Goal: Information Seeking & Learning: Learn about a topic

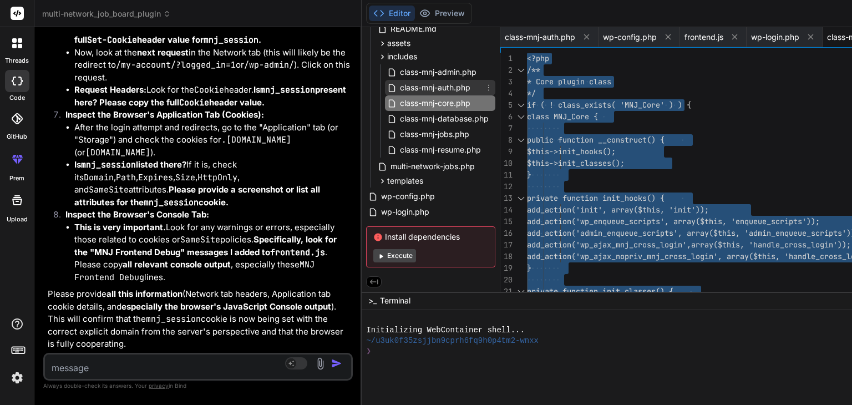
click at [439, 84] on span "class-mnj-auth.php" at bounding box center [435, 87] width 73 height 13
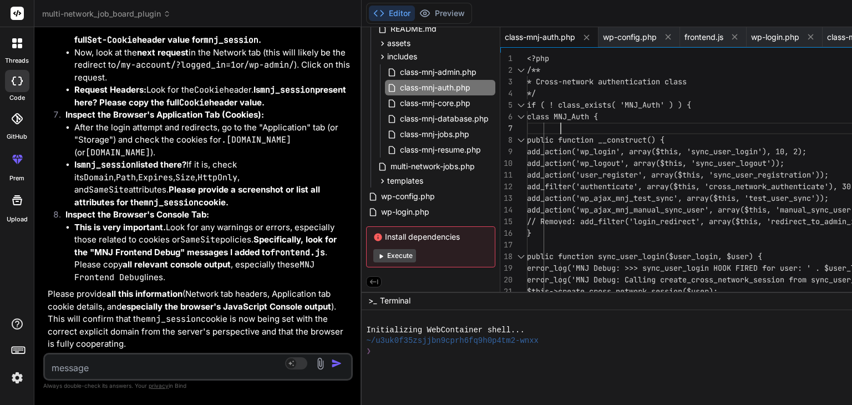
type textarea "<?php /** * Cross-network authentication class */ if ( ! class_exists( 'MNJ_Aut…"
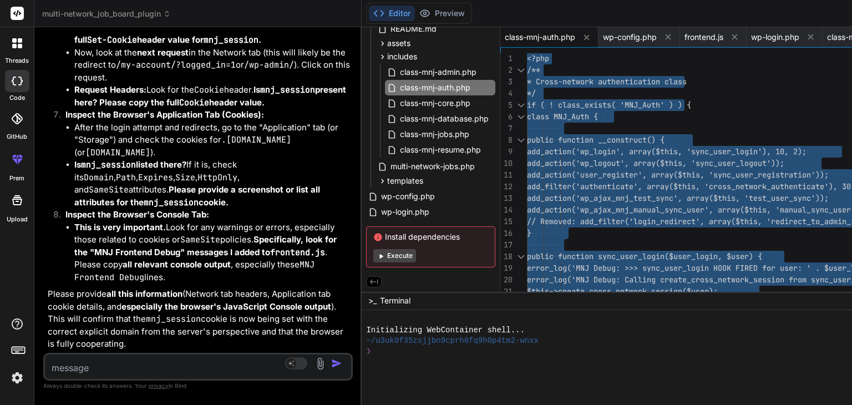
click at [88, 368] on textarea at bounding box center [172, 365] width 255 height 20
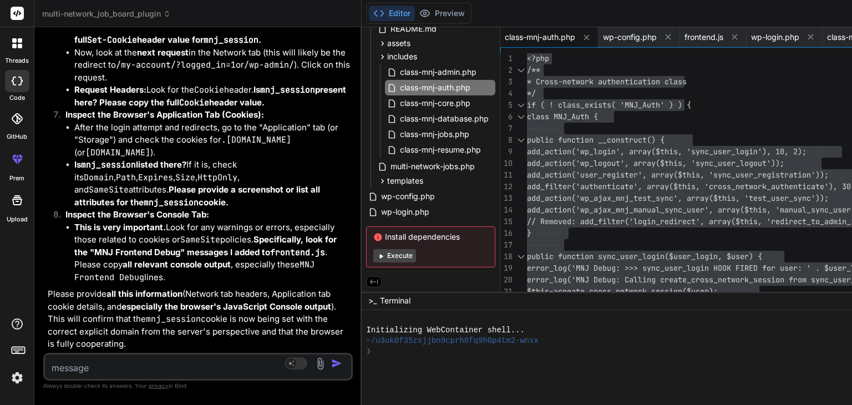
paste textarea "[[DATE] 06:13:43 UTC] MNJ Debug: wp_loaded fired. Current URL: /wp-admin/ [[DAT…"
type textarea "[[DATE] 06:13:43 UTC] MNJ Debug: wp_loaded fired. Current URL: /wp-admin/ [[DAT…"
type textarea "x"
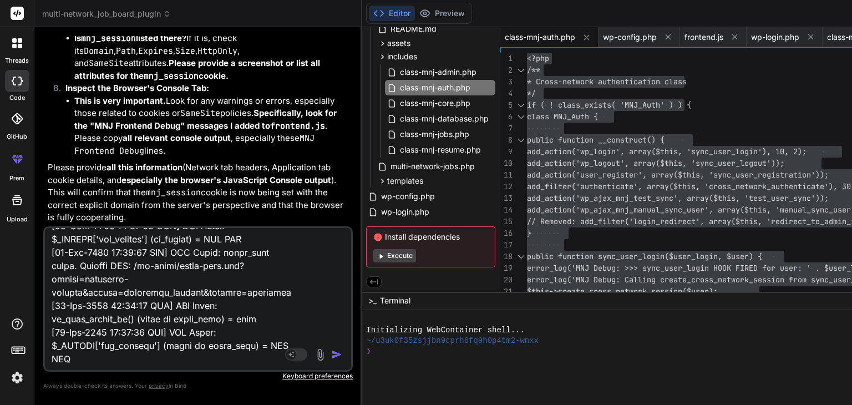
scroll to position [49696, 0]
type textarea "[[DATE] 06:13:43 UTC] MNJ Debug: wp_loaded fired. Current URL: /wp-admin/ [[DAT…"
type textarea "x"
type textarea "[[DATE] 06:13:43 UTC] MNJ Debug: wp_loaded fired. Current URL: /wp-admin/ [[DAT…"
type textarea "x"
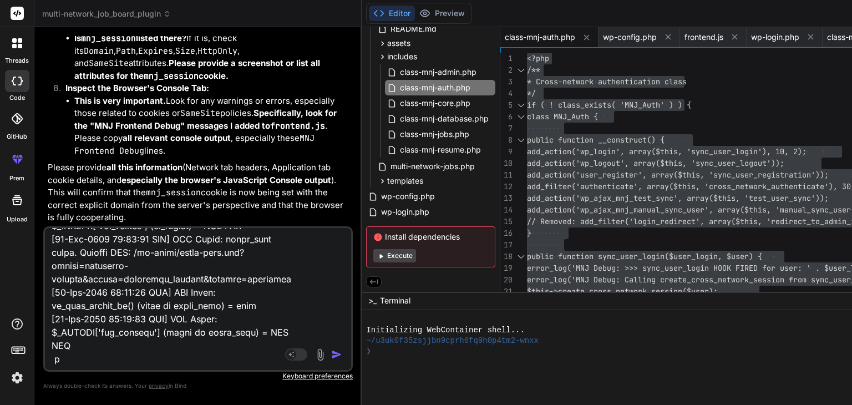
type textarea "[[DATE] 06:13:43 UTC] MNJ Debug: wp_loaded fired. Current URL: /wp-admin/ [[DAT…"
type textarea "x"
type textarea "[[DATE] 06:13:43 UTC] MNJ Debug: wp_loaded fired. Current URL: /wp-admin/ [[DAT…"
type textarea "x"
type textarea "[[DATE] 06:13:43 UTC] MNJ Debug: wp_loaded fired. Current URL: /wp-admin/ [[DAT…"
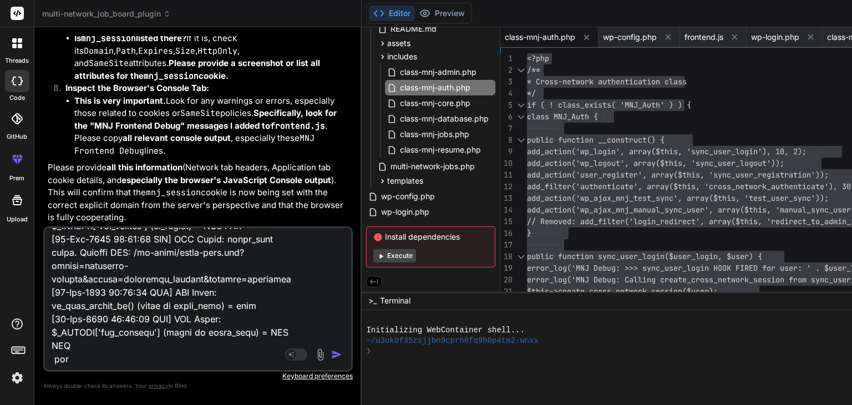
type textarea "x"
type textarea "[[DATE] 06:13:43 UTC] MNJ Debug: wp_loaded fired. Current URL: /wp-admin/ [[DAT…"
type textarea "x"
type textarea "[[DATE] 06:13:43 UTC] MNJ Debug: wp_loaded fired. Current URL: /wp-admin/ [[DAT…"
type textarea "x"
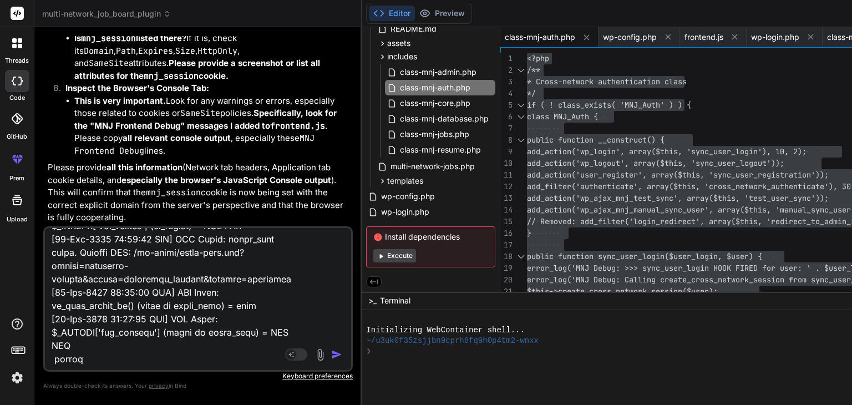
type textarea "[[DATE] 06:13:43 UTC] MNJ Debug: wp_loaded fired. Current URL: /wp-admin/ [[DAT…"
type textarea "x"
type textarea "[[DATE] 06:13:43 UTC] MNJ Debug: wp_loaded fired. Current URL: /wp-admin/ [[DAT…"
type textarea "x"
type textarea "[[DATE] 06:13:43 UTC] MNJ Debug: wp_loaded fired. Current URL: /wp-admin/ [[DAT…"
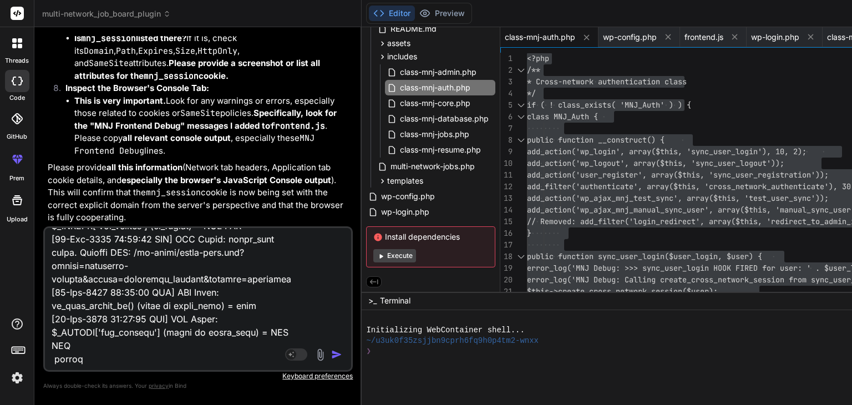
type textarea "x"
type textarea "[[DATE] 06:13:43 UTC] MNJ Debug: wp_loaded fired. Current URL: /wp-admin/ [[DAT…"
type textarea "x"
type textarea "[[DATE] 06:13:43 UTC] MNJ Debug: wp_loaded fired. Current URL: /wp-admin/ [[DAT…"
type textarea "x"
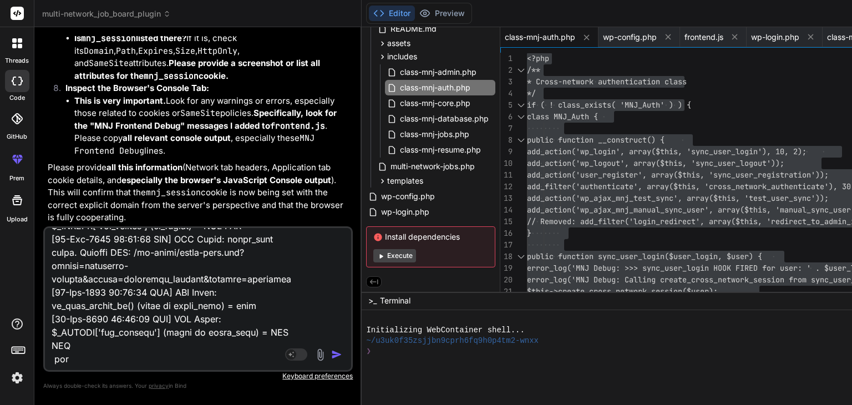
type textarea "[[DATE] 06:13:43 UTC] MNJ Debug: wp_loaded fired. Current URL: /wp-admin/ [[DAT…"
type textarea "x"
type textarea "[[DATE] 06:13:43 UTC] MNJ Debug: wp_loaded fired. Current URL: /wp-admin/ [[DAT…"
type textarea "x"
type textarea "[[DATE] 06:13:43 UTC] MNJ Debug: wp_loaded fired. Current URL: /wp-admin/ [[DAT…"
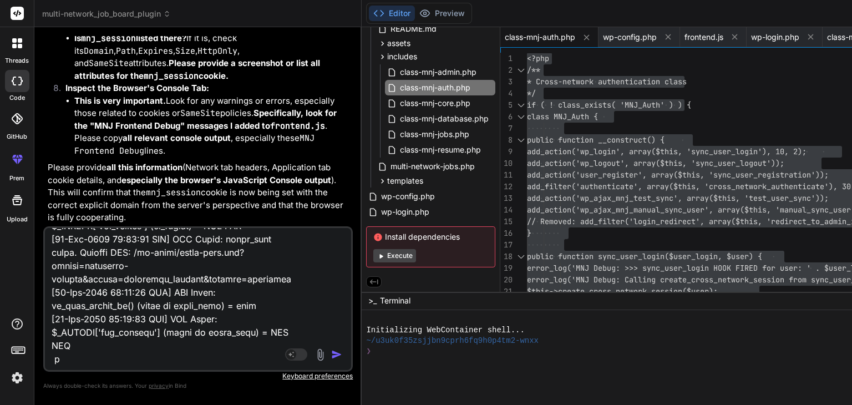
type textarea "x"
type textarea "[[DATE] 06:13:43 UTC] MNJ Debug: wp_loaded fired. Current URL: /wp-admin/ [[DAT…"
type textarea "x"
type textarea "[[DATE] 06:13:43 UTC] MNJ Debug: wp_loaded fired. Current URL: /wp-admin/ [[DAT…"
type textarea "x"
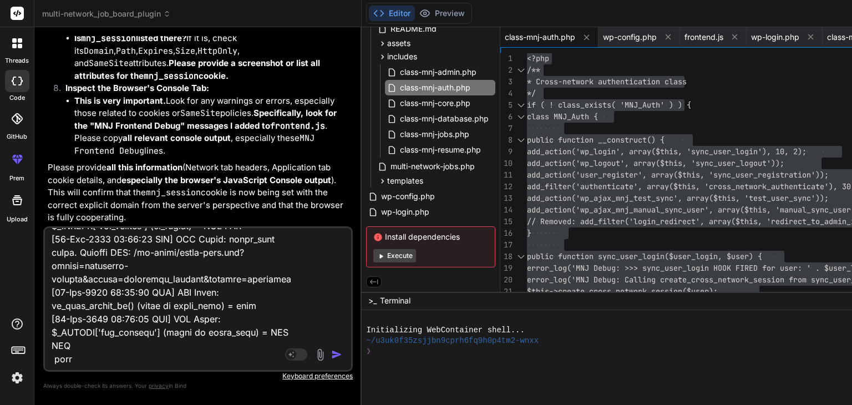
type textarea "[[DATE] 06:13:43 UTC] MNJ Debug: wp_loaded fired. Current URL: /wp-admin/ [[DAT…"
type textarea "x"
type textarea "[[DATE] 06:13:43 UTC] MNJ Debug: wp_loaded fired. Current URL: /wp-admin/ [[DAT…"
type textarea "x"
type textarea "[[DATE] 06:13:43 UTC] MNJ Debug: wp_loaded fired. Current URL: /wp-admin/ [[DAT…"
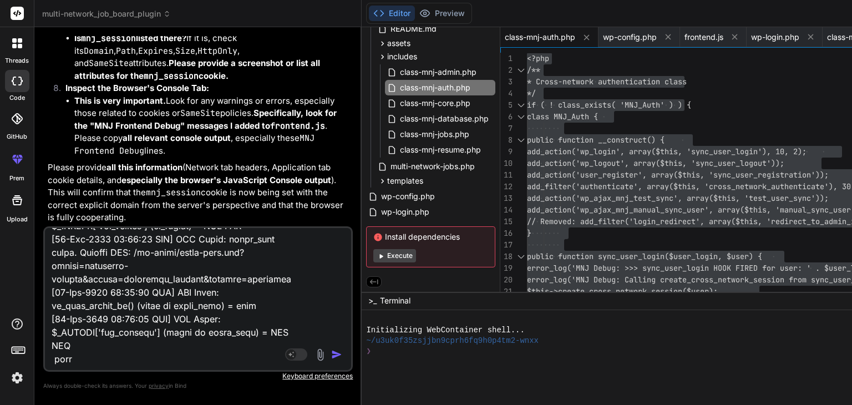
type textarea "x"
type textarea "[[DATE] 06:13:43 UTC] MNJ Debug: wp_loaded fired. Current URL: /wp-admin/ [[DAT…"
type textarea "x"
type textarea "[[DATE] 06:13:43 UTC] MNJ Debug: wp_loaded fired. Current URL: /wp-admin/ [[DAT…"
type textarea "x"
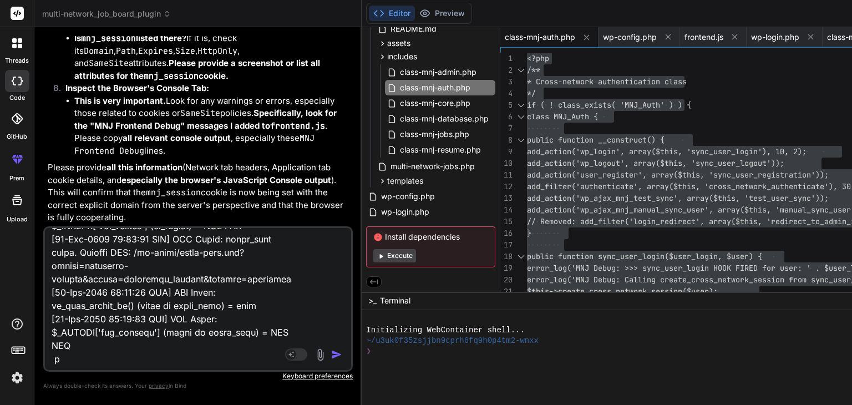
type textarea "[[DATE] 06:13:43 UTC] MNJ Debug: wp_loaded fired. Current URL: /wp-admin/ [[DAT…"
type textarea "x"
type textarea "[[DATE] 06:13:43 UTC] MNJ Debug: wp_loaded fired. Current URL: /wp-admin/ [[DAT…"
type textarea "x"
type textarea "[[DATE] 06:13:43 UTC] MNJ Debug: wp_loaded fired. Current URL: /wp-admin/ [[DAT…"
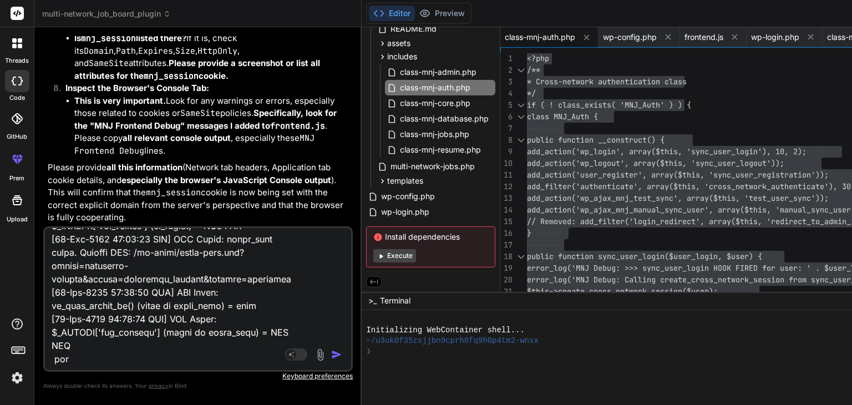
type textarea "x"
type textarea "[[DATE] 06:13:43 UTC] MNJ Debug: wp_loaded fired. Current URL: /wp-admin/ [[DAT…"
type textarea "x"
type textarea "[[DATE] 06:13:43 UTC] MNJ Debug: wp_loaded fired. Current URL: /wp-admin/ [[DAT…"
type textarea "x"
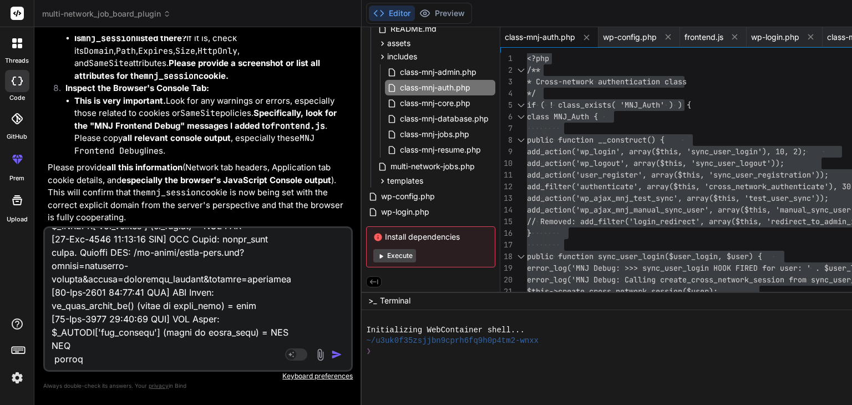
type textarea "[[DATE] 06:13:43 UTC] MNJ Debug: wp_loaded fired. Current URL: /wp-admin/ [[DAT…"
type textarea "x"
type textarea "[[DATE] 06:13:43 UTC] MNJ Debug: wp_loaded fired. Current URL: /wp-admin/ [[DAT…"
type textarea "x"
type textarea "[[DATE] 06:13:43 UTC] MNJ Debug: wp_loaded fired. Current URL: /wp-admin/ [[DAT…"
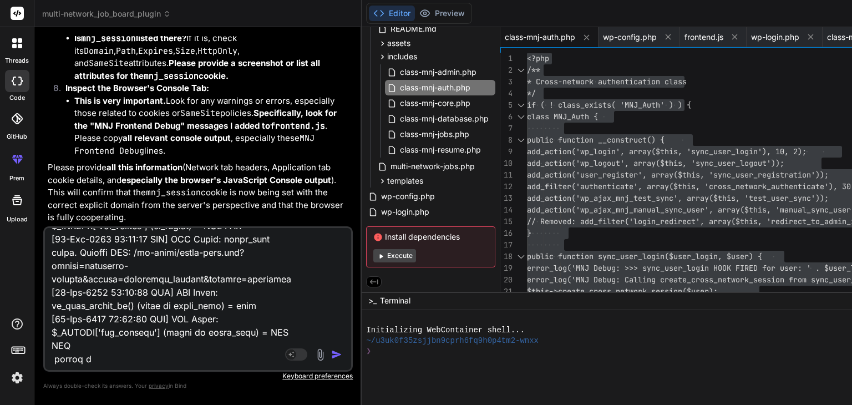
type textarea "x"
type textarea "[[DATE] 06:13:43 UTC] MNJ Debug: wp_loaded fired. Current URL: /wp-admin/ [[DAT…"
type textarea "x"
type textarea "[[DATE] 06:13:43 UTC] MNJ Debug: wp_loaded fired. Current URL: /wp-admin/ [[DAT…"
type textarea "x"
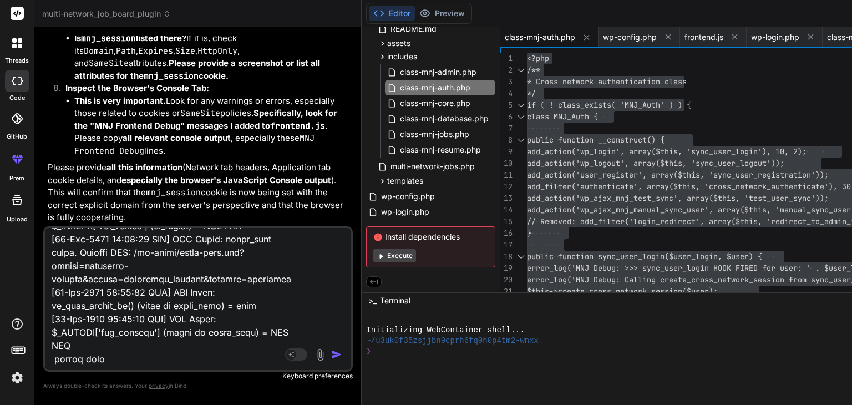
type textarea "[[DATE] 06:13:43 UTC] MNJ Debug: wp_loaded fired. Current URL: /wp-admin/ [[DAT…"
type textarea "x"
type textarea "[[DATE] 06:13:43 UTC] MNJ Debug: wp_loaded fired. Current URL: /wp-admin/ [[DAT…"
type textarea "x"
type textarea "[[DATE] 06:13:43 UTC] MNJ Debug: wp_loaded fired. Current URL: /wp-admin/ [[DAT…"
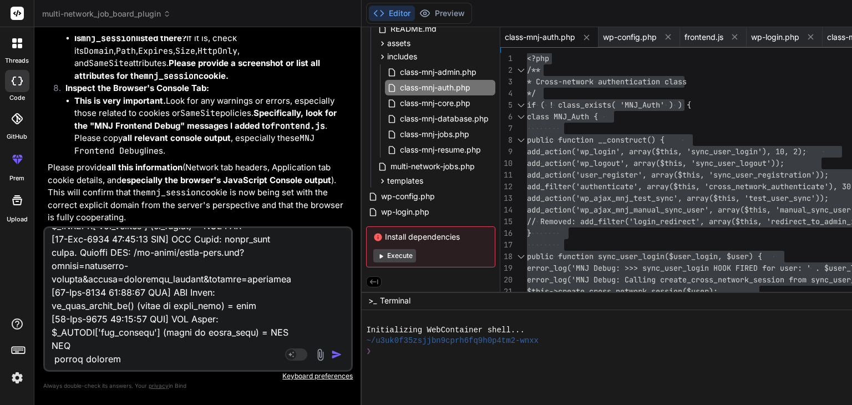
type textarea "x"
type textarea "[[DATE] 06:13:43 UTC] MNJ Debug: wp_loaded fired. Current URL: /wp-admin/ [[DAT…"
type textarea "x"
type textarea "[[DATE] 06:13:43 UTC] MNJ Debug: wp_loaded fired. Current URL: /wp-admin/ [[DAT…"
type textarea "x"
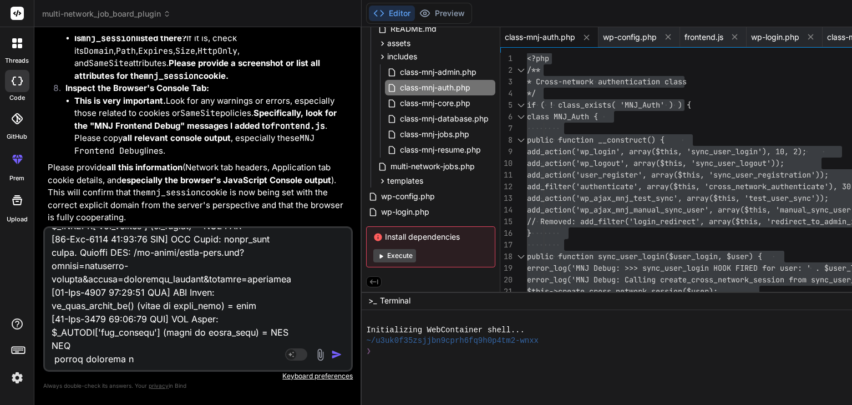
type textarea "[[DATE] 06:13:43 UTC] MNJ Debug: wp_loaded fired. Current URL: /wp-admin/ [[DAT…"
type textarea "x"
type textarea "[[DATE] 06:13:43 UTC] MNJ Debug: wp_loaded fired. Current URL: /wp-admin/ [[DAT…"
type textarea "x"
type textarea "[[DATE] 06:13:43 UTC] MNJ Debug: wp_loaded fired. Current URL: /wp-admin/ [[DAT…"
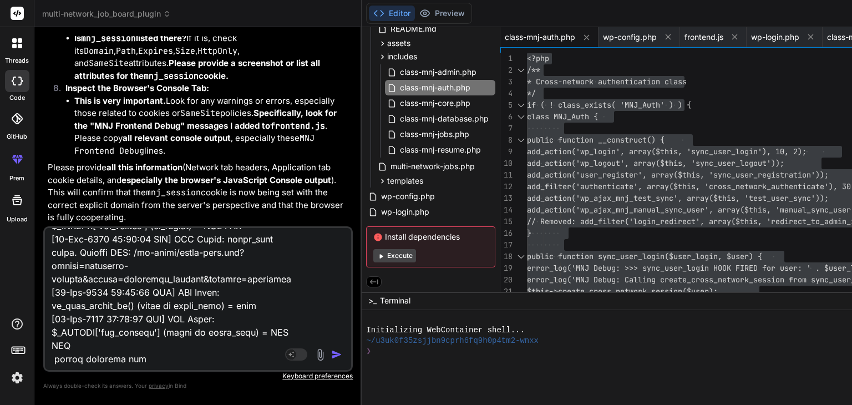
type textarea "x"
type textarea "[[DATE] 06:13:43 UTC] MNJ Debug: wp_loaded fired. Current URL: /wp-admin/ [[DAT…"
type textarea "x"
type textarea "[[DATE] 06:13:43 UTC] MNJ Debug: wp_loaded fired. Current URL: /wp-admin/ [[DAT…"
type textarea "x"
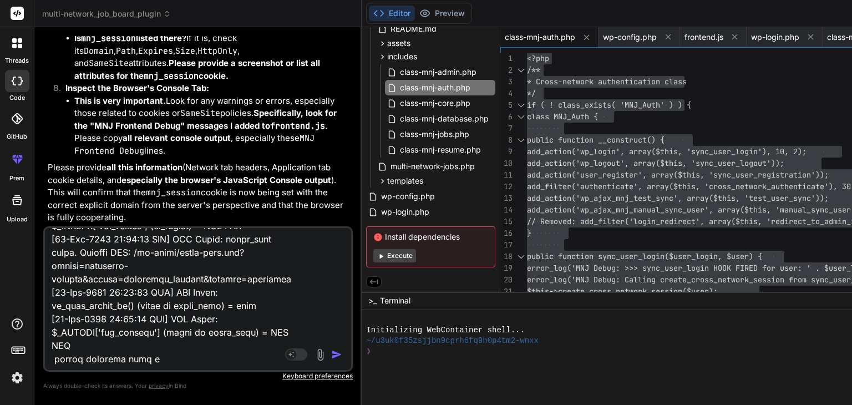
type textarea "[[DATE] 06:13:43 UTC] MNJ Debug: wp_loaded fired. Current URL: /wp-admin/ [[DAT…"
type textarea "x"
type textarea "[[DATE] 06:13:43 UTC] MNJ Debug: wp_loaded fired. Current URL: /wp-admin/ [[DAT…"
type textarea "x"
type textarea "[[DATE] 06:13:43 UTC] MNJ Debug: wp_loaded fired. Current URL: /wp-admin/ [[DAT…"
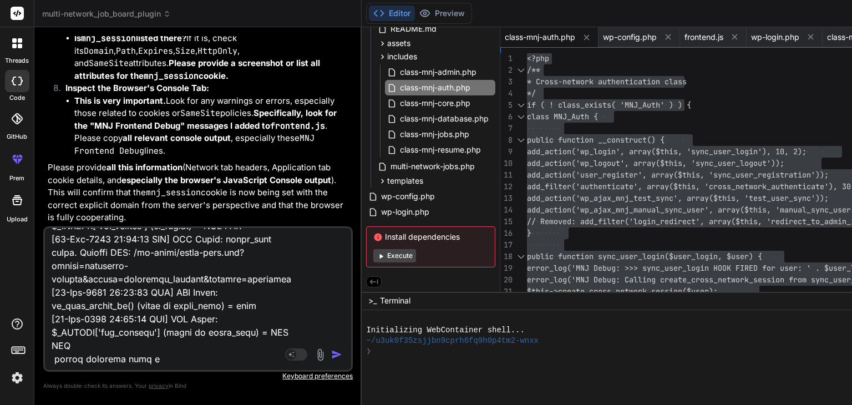
type textarea "x"
type textarea "[[DATE] 06:13:43 UTC] MNJ Debug: wp_loaded fired. Current URL: /wp-admin/ [[DAT…"
type textarea "x"
type textarea "[[DATE] 06:13:43 UTC] MNJ Debug: wp_loaded fired. Current URL: /wp-admin/ [[DAT…"
type textarea "x"
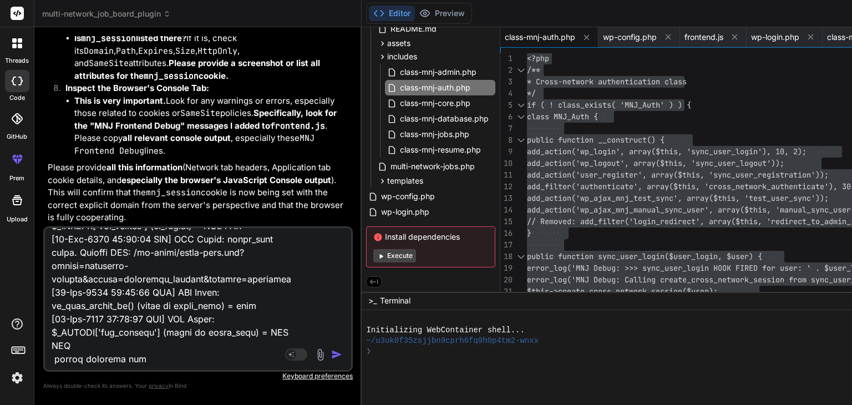
type textarea "[[DATE] 06:13:43 UTC] MNJ Debug: wp_loaded fired. Current URL: /wp-admin/ [[DAT…"
type textarea "x"
type textarea "[[DATE] 06:13:43 UTC] MNJ Debug: wp_loaded fired. Current URL: /wp-admin/ [[DAT…"
type textarea "x"
type textarea "[[DATE] 06:13:43 UTC] MNJ Debug: wp_loaded fired. Current URL: /wp-admin/ [[DAT…"
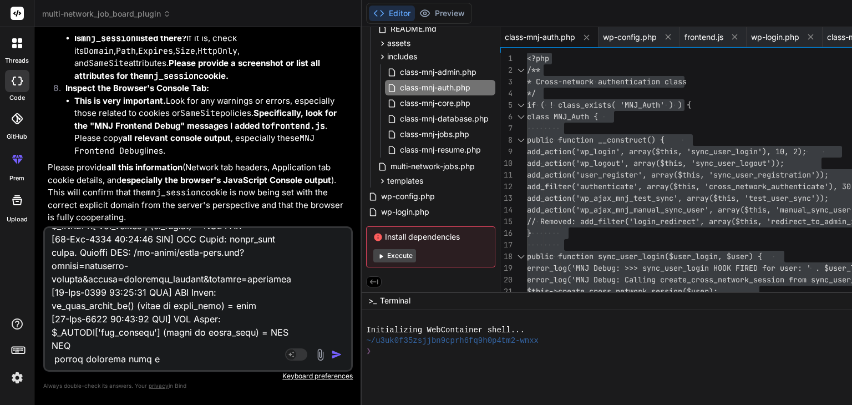
type textarea "x"
type textarea "[[DATE] 06:13:43 UTC] MNJ Debug: wp_loaded fired. Current URL: /wp-admin/ [[DAT…"
type textarea "x"
type textarea "[[DATE] 06:13:43 UTC] MNJ Debug: wp_loaded fired. Current URL: /wp-admin/ [[DAT…"
type textarea "x"
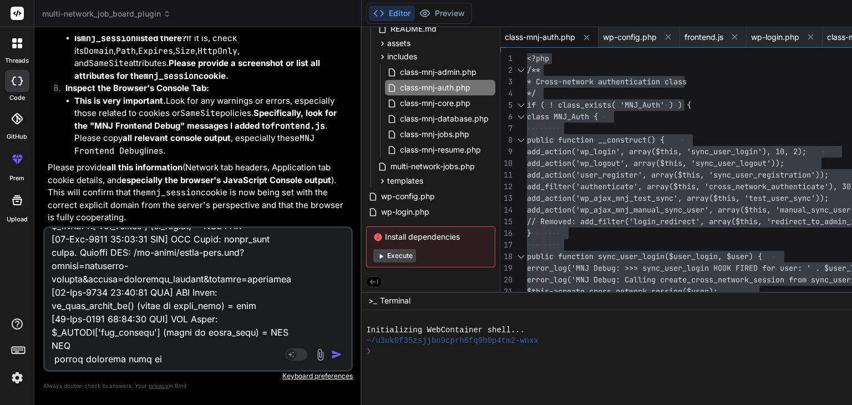
type textarea "[[DATE] 06:13:43 UTC] MNJ Debug: wp_loaded fired. Current URL: /wp-admin/ [[DAT…"
type textarea "x"
type textarea "[[DATE] 06:13:43 UTC] MNJ Debug: wp_loaded fired. Current URL: /wp-admin/ [[DAT…"
type textarea "x"
type textarea "[[DATE] 06:13:43 UTC] MNJ Debug: wp_loaded fired. Current URL: /wp-admin/ [[DAT…"
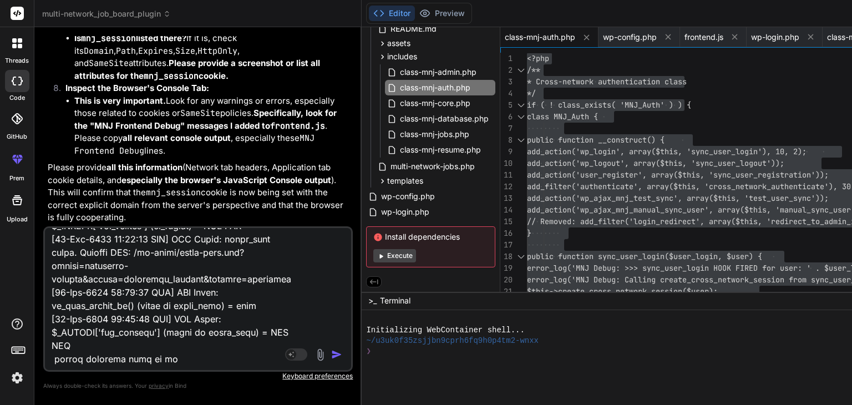
type textarea "x"
type textarea "[[DATE] 06:13:43 UTC] MNJ Debug: wp_loaded fired. Current URL: /wp-admin/ [[DAT…"
type textarea "x"
type textarea "[[DATE] 06:13:43 UTC] MNJ Debug: wp_loaded fired. Current URL: /wp-admin/ [[DAT…"
type textarea "x"
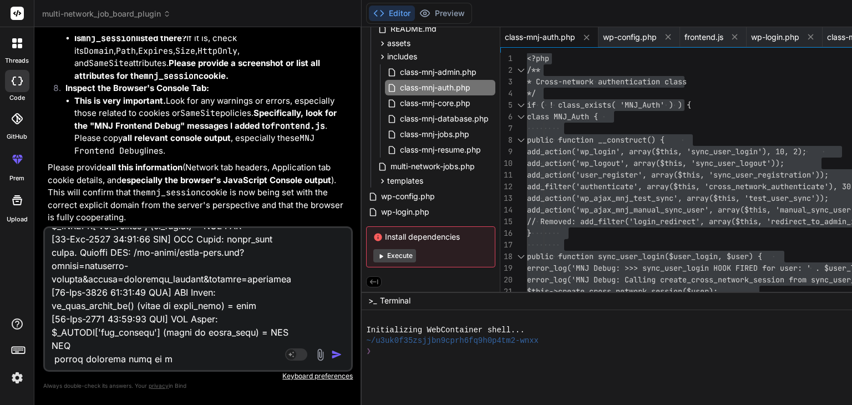
type textarea "[[DATE] 06:13:43 UTC] MNJ Debug: wp_loaded fired. Current URL: /wp-admin/ [[DAT…"
type textarea "x"
type textarea "[[DATE] 06:13:43 UTC] MNJ Debug: wp_loaded fired. Current URL: /wp-admin/ [[DAT…"
type textarea "x"
type textarea "[[DATE] 06:13:43 UTC] MNJ Debug: wp_loaded fired. Current URL: /wp-admin/ [[DAT…"
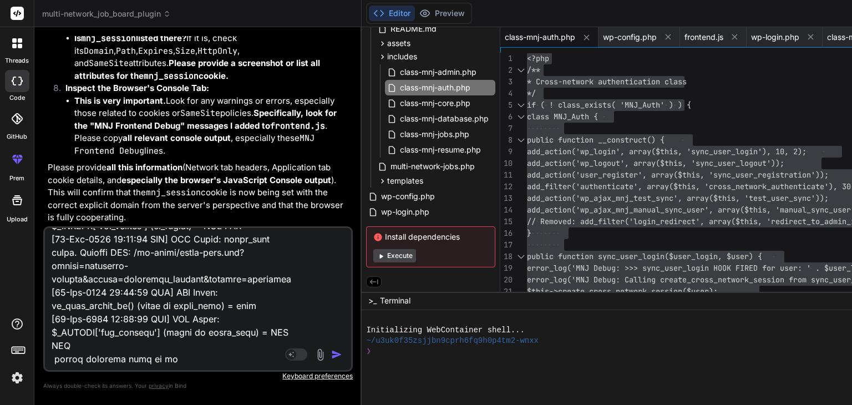
type textarea "x"
type textarea "[[DATE] 06:13:43 UTC] MNJ Debug: wp_loaded fired. Current URL: /wp-admin/ [[DAT…"
type textarea "x"
type textarea "[[DATE] 06:13:43 UTC] MNJ Debug: wp_loaded fired. Current URL: /wp-admin/ [[DAT…"
type textarea "x"
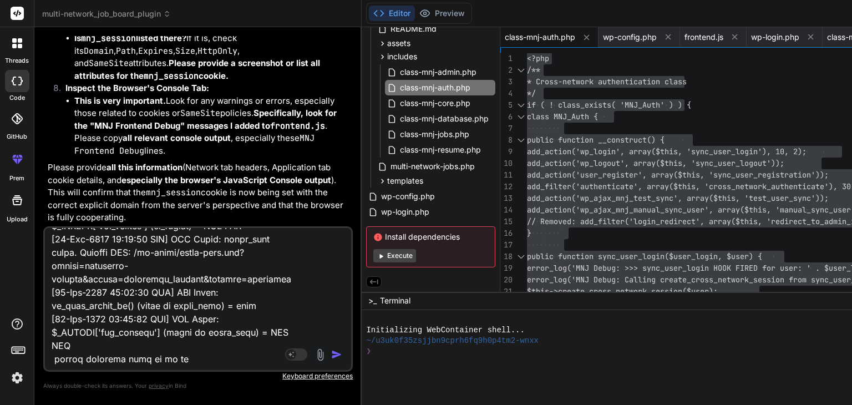
type textarea "[[DATE] 06:13:43 UTC] MNJ Debug: wp_loaded fired. Current URL: /wp-admin/ [[DAT…"
type textarea "x"
type textarea "[[DATE] 06:13:43 UTC] MNJ Debug: wp_loaded fired. Current URL: /wp-admin/ [[DAT…"
type textarea "x"
type textarea "[[DATE] 06:13:43 UTC] MNJ Debug: wp_loaded fired. Current URL: /wp-admin/ [[DAT…"
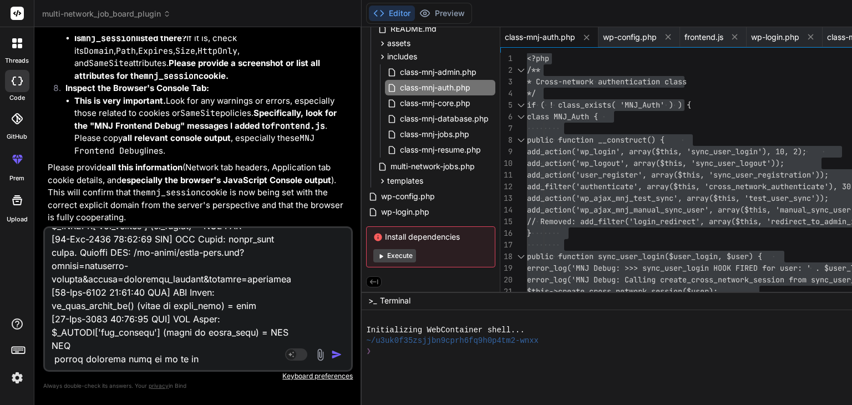
type textarea "x"
type textarea "[[DATE] 06:13:43 UTC] MNJ Debug: wp_loaded fired. Current URL: /wp-admin/ [[DAT…"
type textarea "x"
type textarea "[[DATE] 06:13:43 UTC] MNJ Debug: wp_loaded fired. Current URL: /wp-admin/ [[DAT…"
type textarea "x"
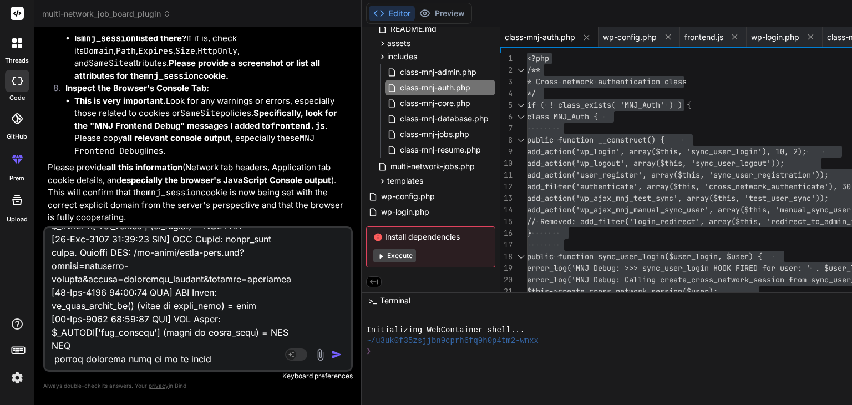
type textarea "[[DATE] 06:13:43 UTC] MNJ Debug: wp_loaded fired. Current URL: /wp-admin/ [[DAT…"
type textarea "x"
type textarea "[[DATE] 06:13:43 UTC] MNJ Debug: wp_loaded fired. Current URL: /wp-admin/ [[DAT…"
type textarea "x"
type textarea "[[DATE] 06:13:43 UTC] MNJ Debug: wp_loaded fired. Current URL: /wp-admin/ [[DAT…"
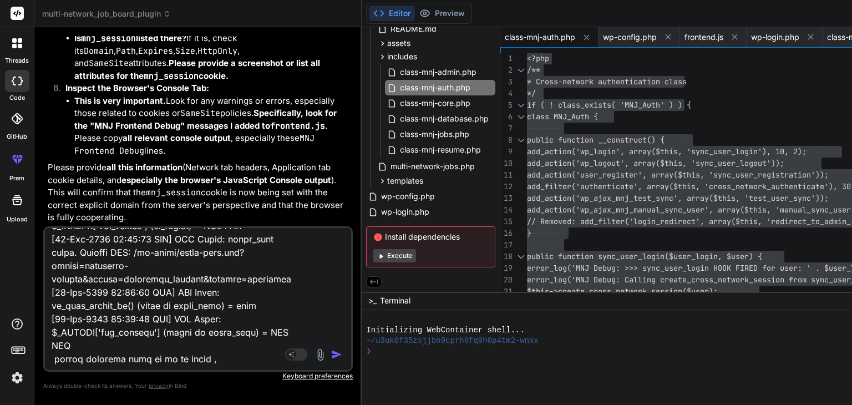
type textarea "x"
type textarea "[[DATE] 06:13:43 UTC] MNJ Debug: wp_loaded fired. Current URL: /wp-admin/ [[DAT…"
type textarea "x"
type textarea "[[DATE] 06:13:43 UTC] MNJ Debug: wp_loaded fired. Current URL: /wp-admin/ [[DAT…"
type textarea "x"
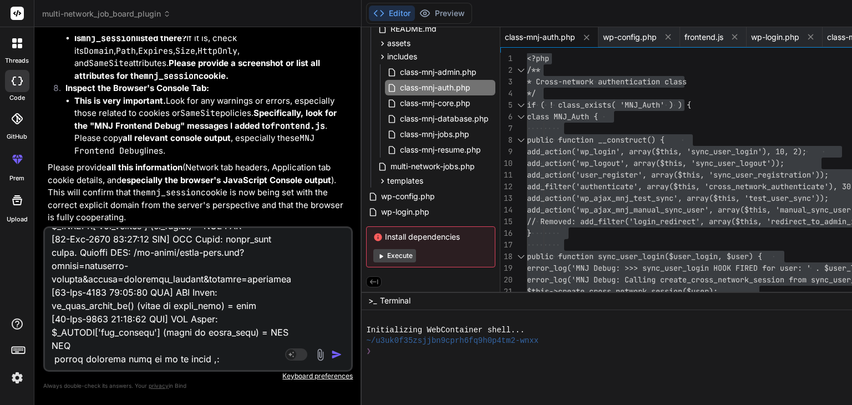
type textarea "[[DATE] 06:13:43 UTC] MNJ Debug: wp_loaded fired. Current URL: /wp-admin/ [[DAT…"
type textarea "x"
type textarea "[[DATE] 06:13:43 UTC] MNJ Debug: wp_loaded fired. Current URL: /wp-admin/ [[DAT…"
type textarea "x"
paste textarea "/*! This file is auto-generated */ !function(l) { var a = l(document) , r = wp.…"
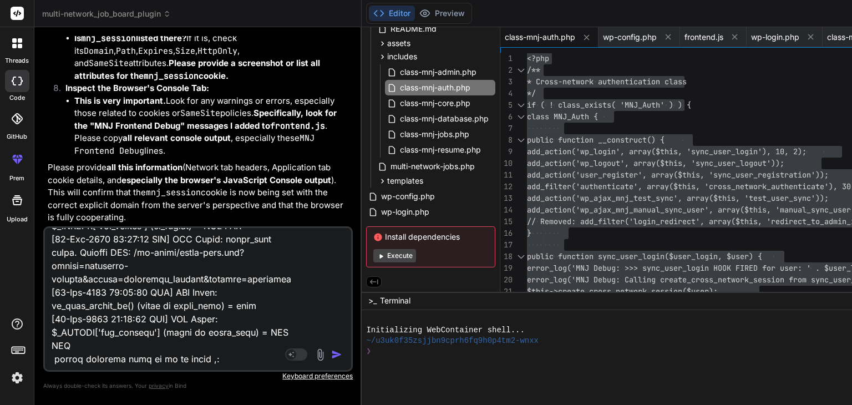
type textarea "[[DATE] 06:13:43 UTC] MNJ Debug: wp_loaded fired. Current URL: /wp-admin/ [[DAT…"
type textarea "x"
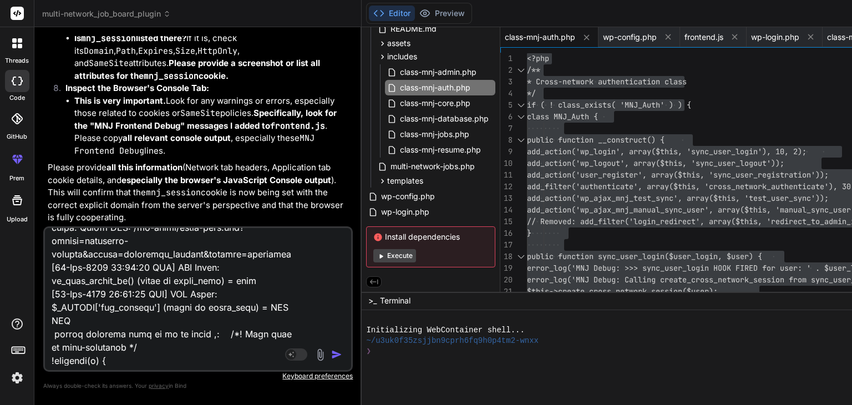
scroll to position [5700, 0]
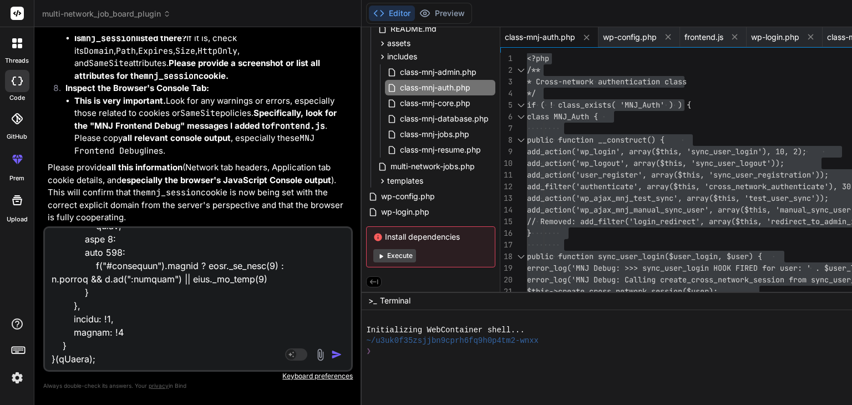
type textarea "[[DATE] 06:13:43 UTC] MNJ Debug: wp_loaded fired. Current URL: /wp-admin/ [[DAT…"
type textarea "x"
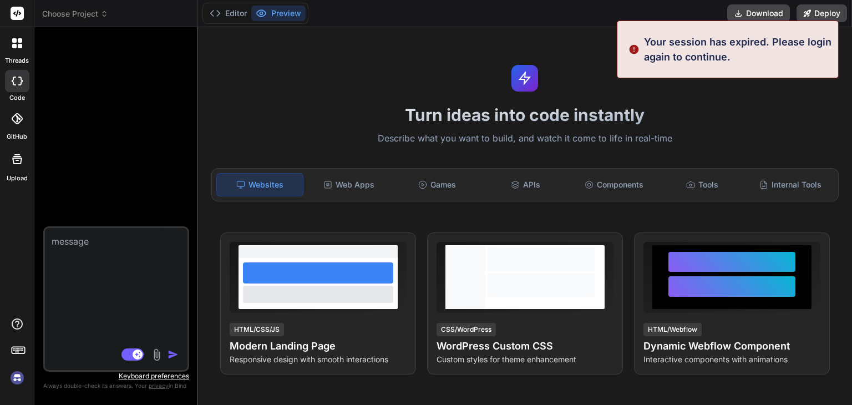
scroll to position [0, 0]
type textarea "x"
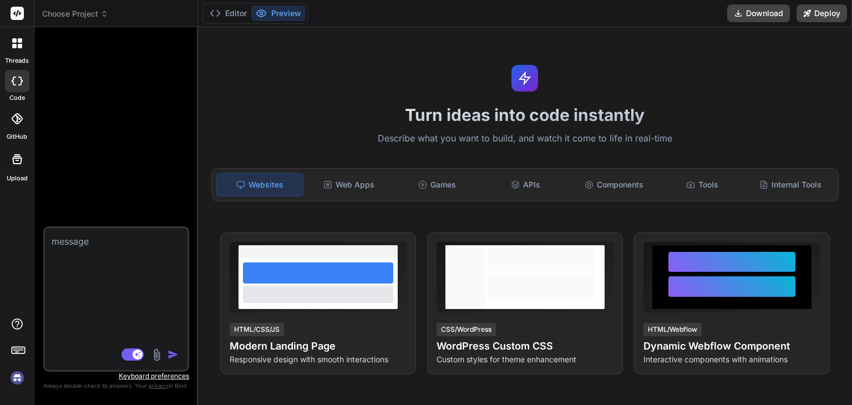
type textarea "[[DATE] 06:13:43 UTC] MNJ Debug: wp_loaded fired. Current URL: /wp-admin/ [[DAT…"
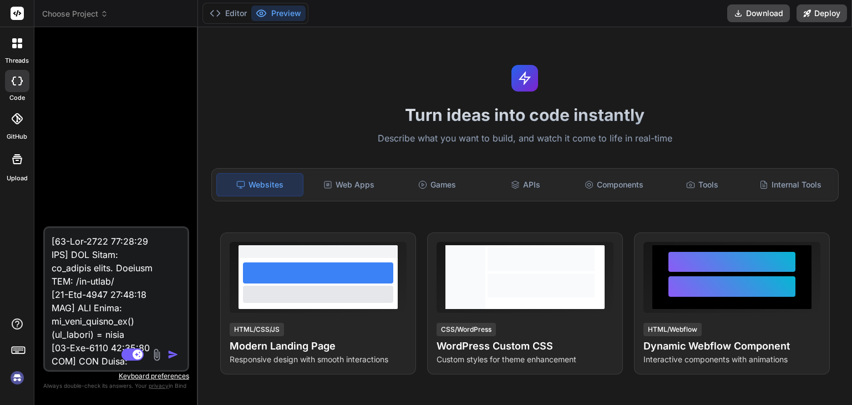
click at [102, 16] on icon at bounding box center [104, 14] width 8 height 8
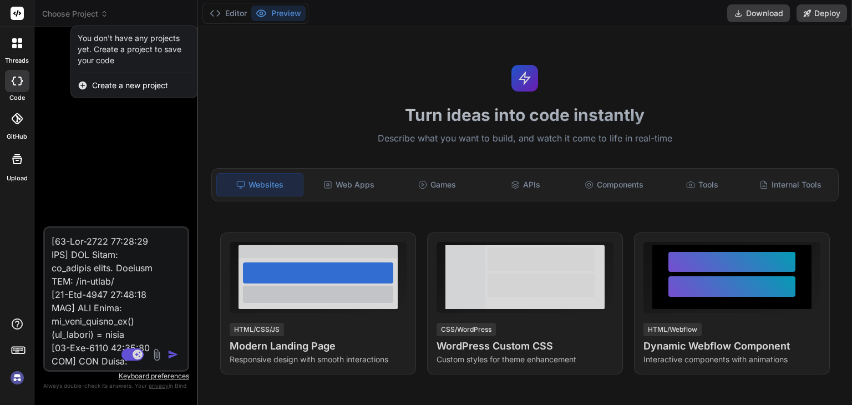
click at [102, 16] on div at bounding box center [426, 202] width 852 height 405
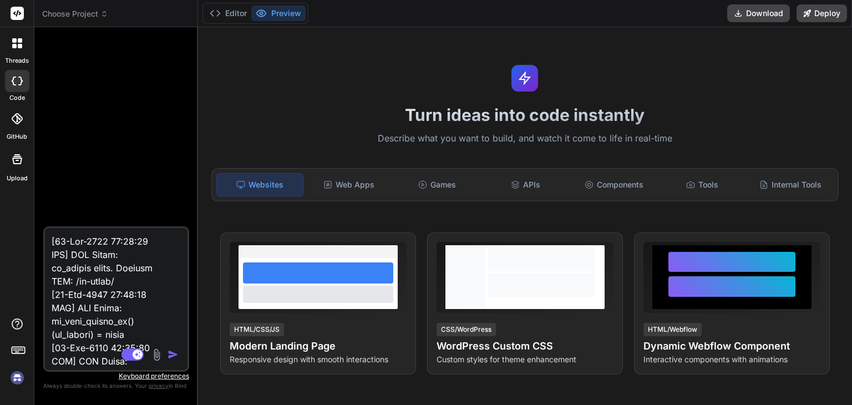
click at [88, 154] on div at bounding box center [117, 131] width 144 height 190
click at [17, 12] on rect at bounding box center [17, 13] width 13 height 13
click at [775, 15] on button "Download" at bounding box center [758, 13] width 63 height 18
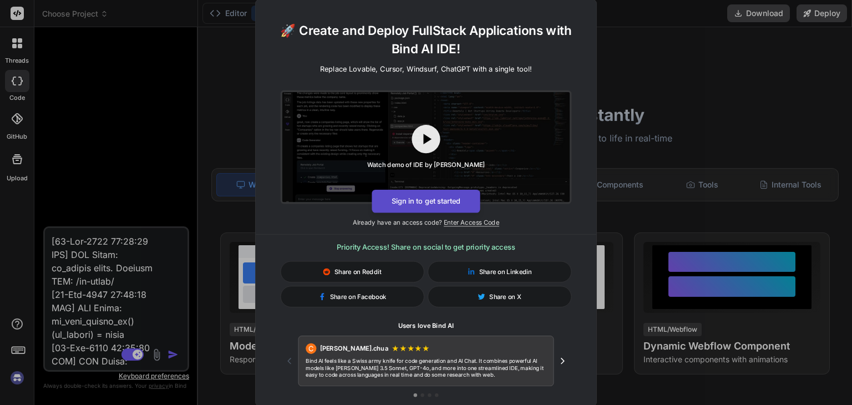
click at [427, 205] on button "Sign in to get started" at bounding box center [426, 200] width 108 height 23
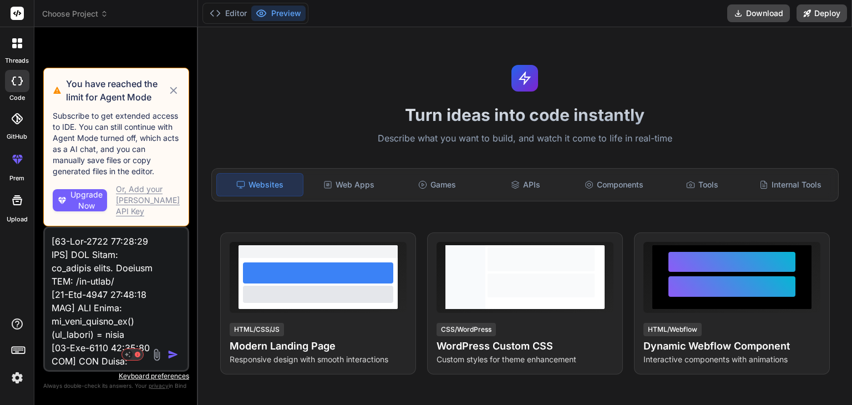
click at [174, 94] on icon at bounding box center [173, 90] width 7 height 7
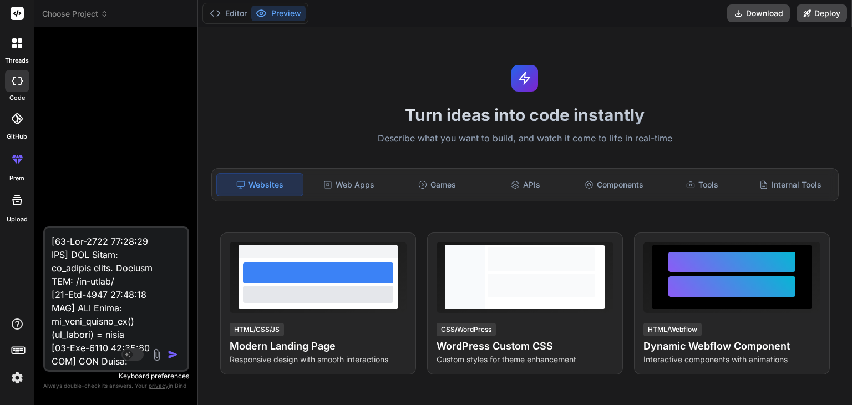
click at [94, 18] on span "Choose Project" at bounding box center [75, 13] width 66 height 11
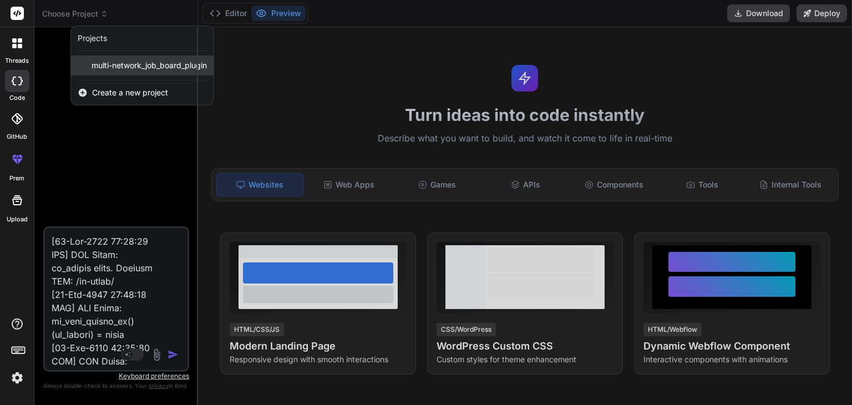
click at [128, 58] on div "multi-network_job_board_plugin" at bounding box center [142, 65] width 143 height 20
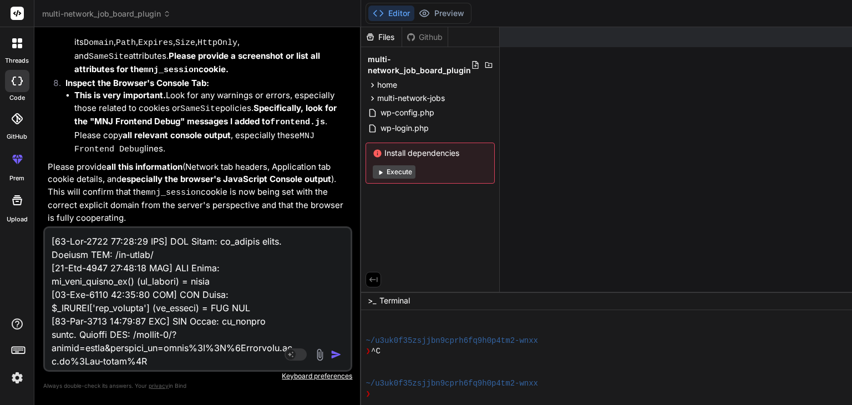
scroll to position [18899, 0]
click at [332, 352] on img "button" at bounding box center [336, 354] width 11 height 11
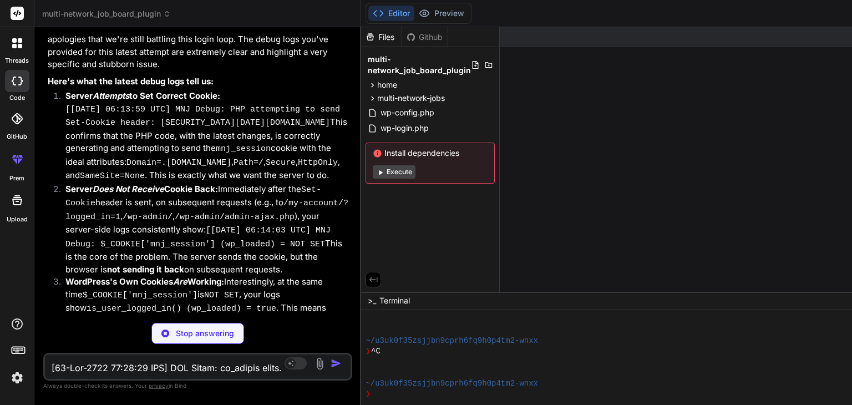
scroll to position [21300, 0]
type textarea "x"
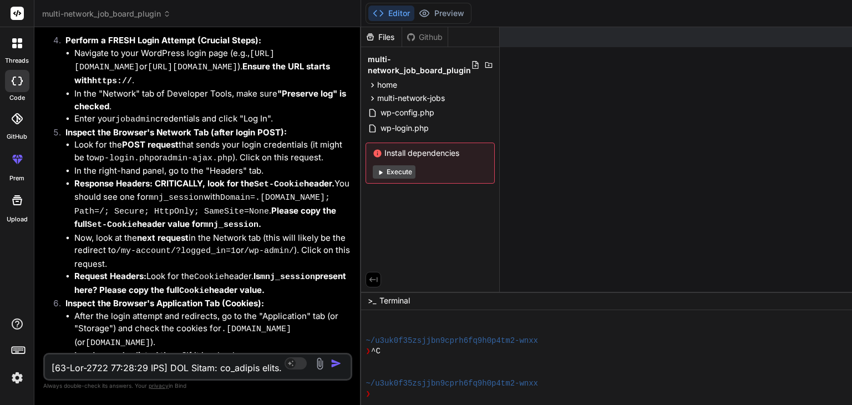
scroll to position [22014, 0]
drag, startPoint x: 60, startPoint y: 181, endPoint x: 117, endPoint y: 232, distance: 76.2
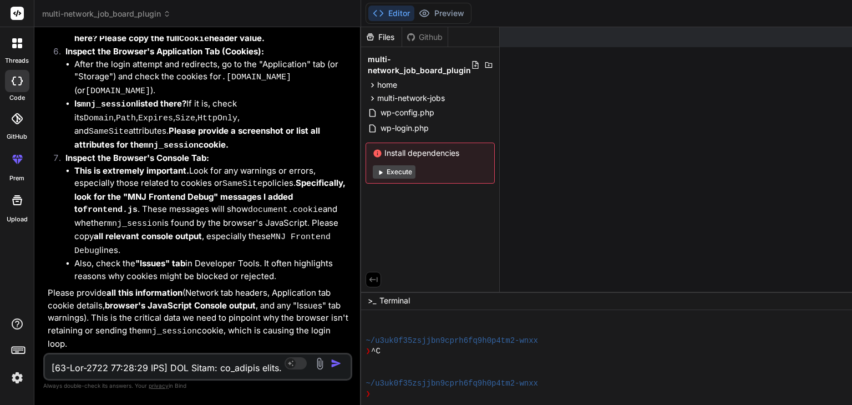
scroll to position [22444, 0]
click at [280, 280] on li "Also, check the "Issues" tab in Developer Tools. It often highlights reasons wh…" at bounding box center [212, 269] width 276 height 25
click at [267, 278] on li "Also, check the "Issues" tab in Developer Tools. It often highlights reasons wh…" at bounding box center [212, 269] width 276 height 25
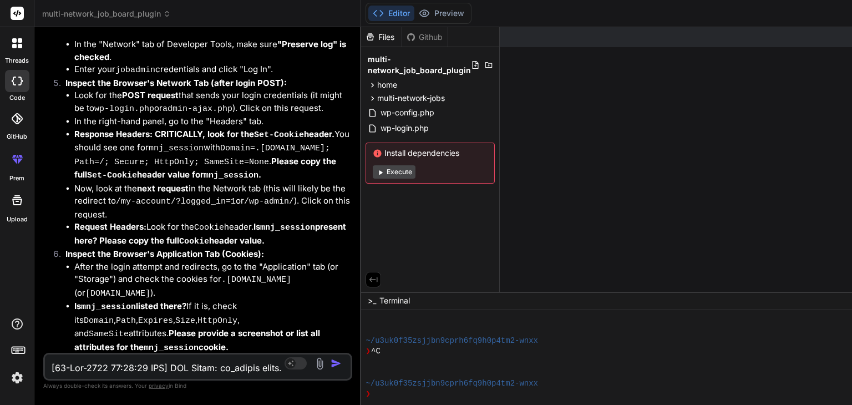
scroll to position [22062, 0]
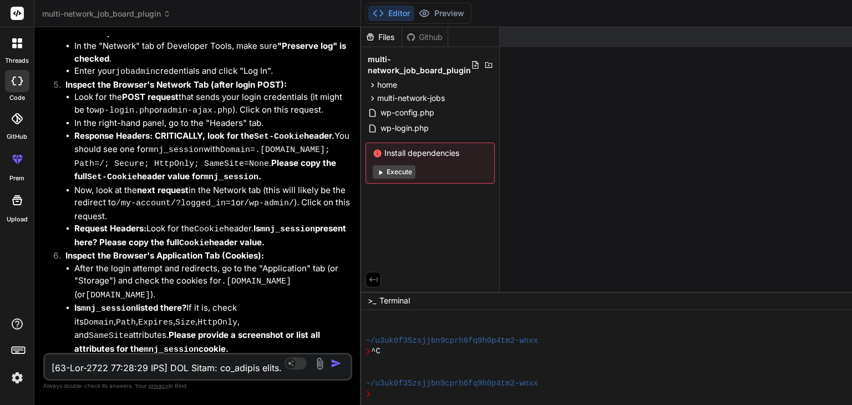
drag, startPoint x: 63, startPoint y: 135, endPoint x: 131, endPoint y: 225, distance: 113.2
click at [131, 225] on ol "Log out of your WordPress site completely from all tabs/windows. Clear Browser …" at bounding box center [199, 146] width 302 height 684
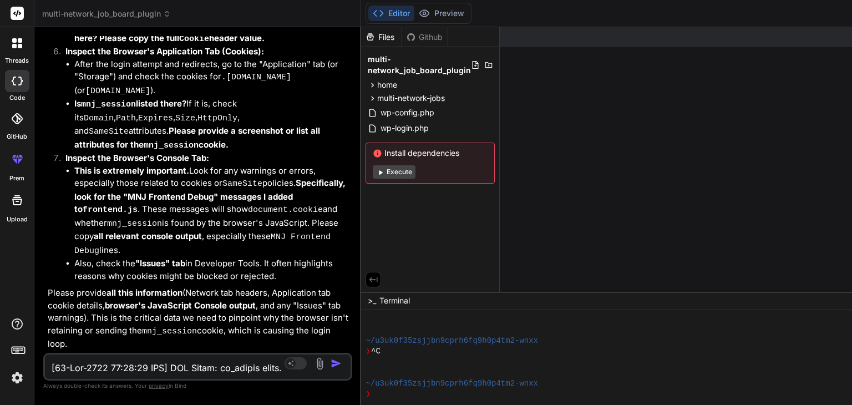
scroll to position [22444, 0]
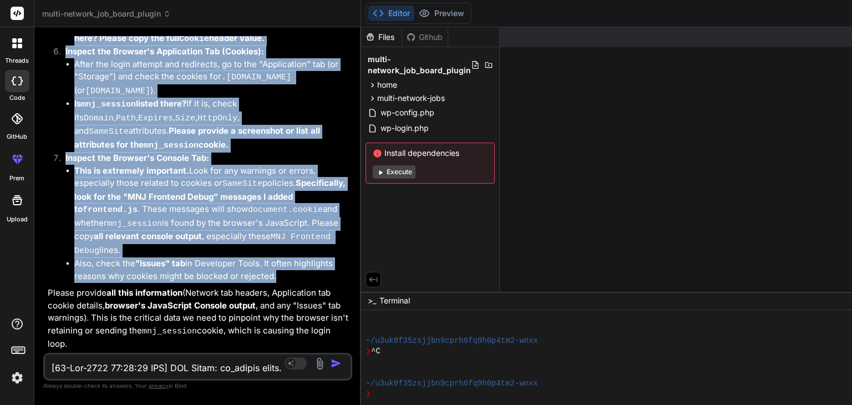
click at [272, 282] on li "Also, check the "Issues" tab in Developer Tools. It often highlights reasons wh…" at bounding box center [212, 269] width 276 height 25
copy ol "Open Edge Developer Tools: Press F12 or right-click anywhere on the page and se…"
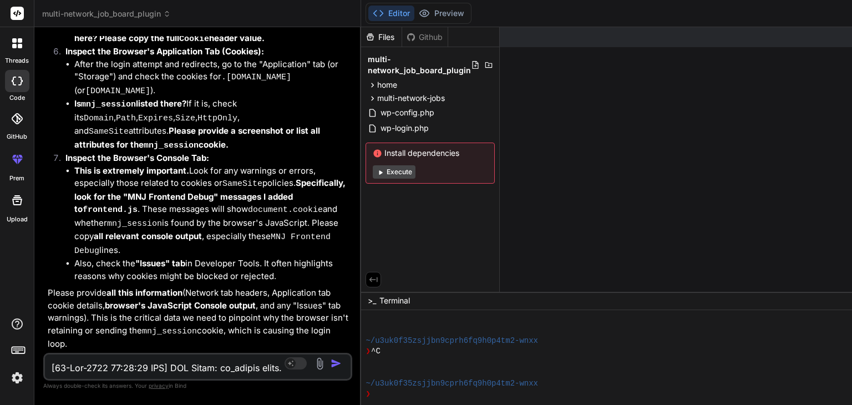
click at [96, 365] on textarea at bounding box center [172, 365] width 255 height 20
type textarea "a"
type textarea "x"
type textarea "ad"
type textarea "x"
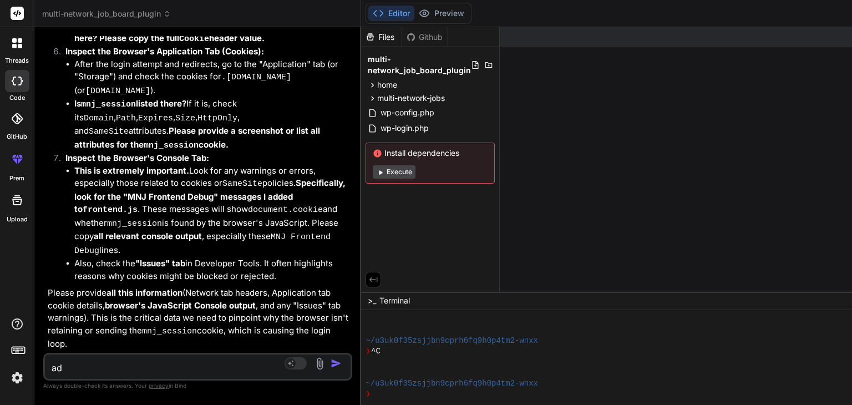
type textarea "adm"
type textarea "x"
type textarea "admi"
type textarea "x"
type textarea "admin"
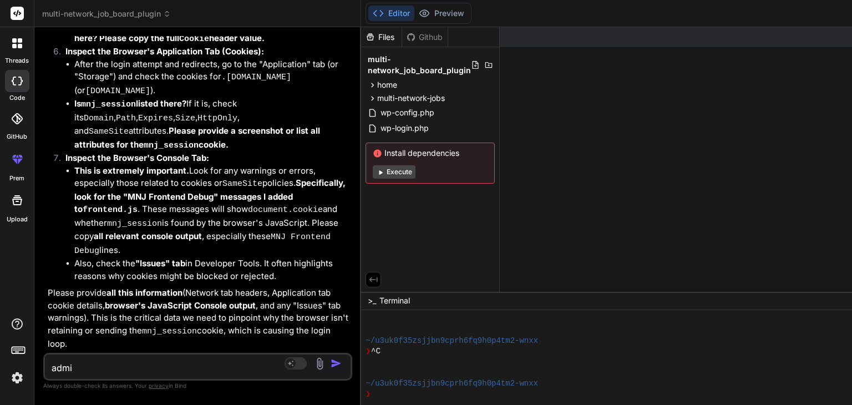
type textarea "x"
type textarea "admin"
type textarea "x"
type textarea "admin a"
type textarea "x"
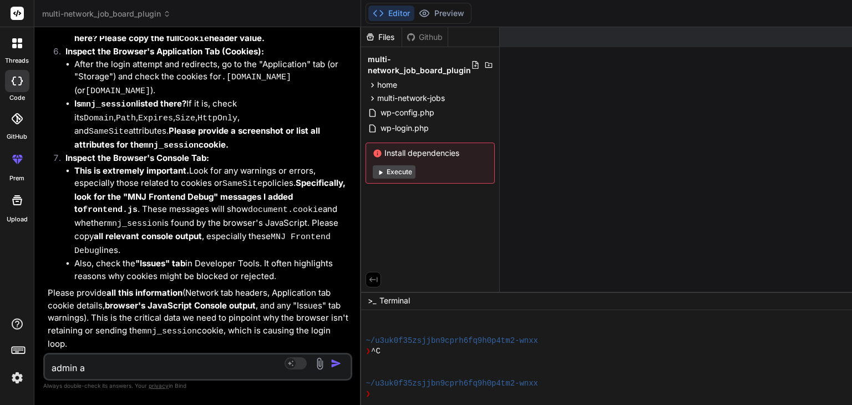
type textarea "admin aj"
type textarea "x"
type textarea "admin aje"
type textarea "x"
type textarea "admin ajex"
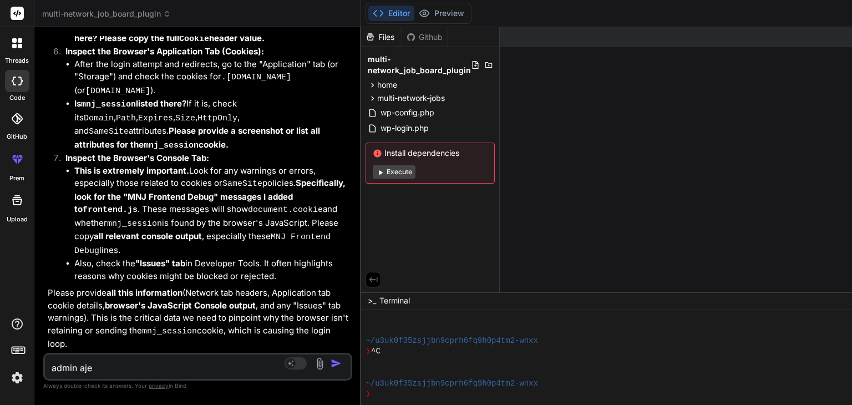
type textarea "x"
type textarea "admin aje"
type textarea "x"
type textarea "admin aj"
type textarea "x"
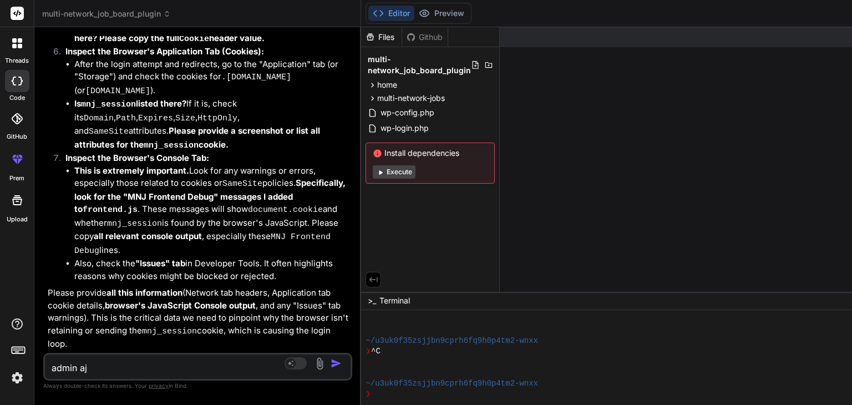
type textarea "admin aja"
type textarea "x"
type textarea "admin ajax"
type textarea "x"
type textarea "admin ajax"
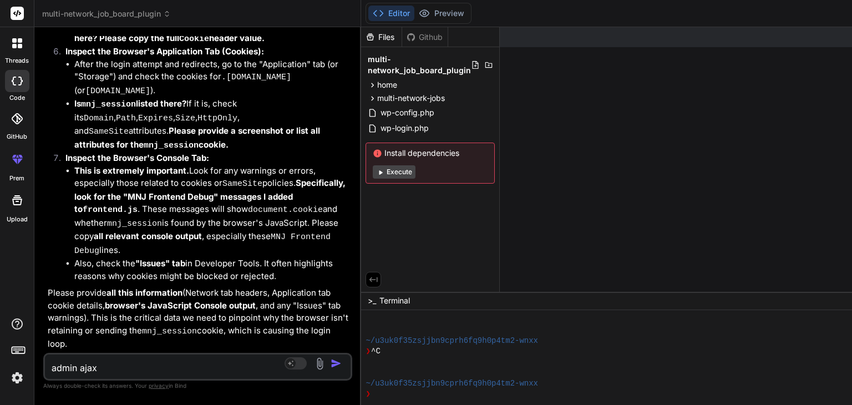
type textarea "x"
type textarea "admin ajax h"
type textarea "x"
type textarea "admin ajax he"
type textarea "x"
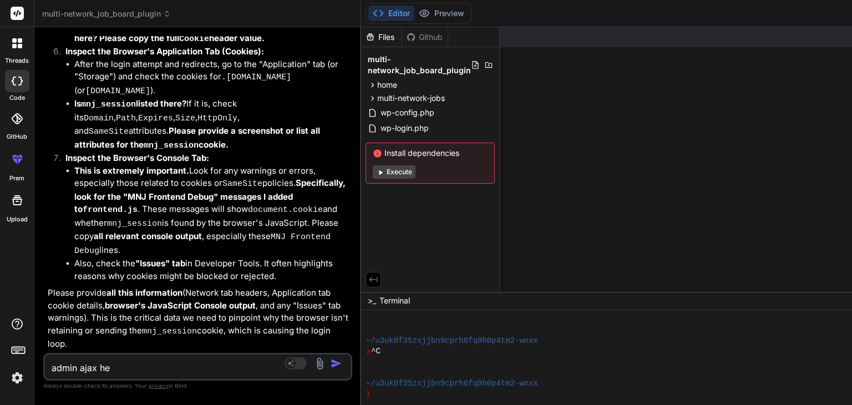
type textarea "admin ajax hea"
type textarea "x"
type textarea "admin ajax head"
type textarea "x"
type textarea "admin ajax heade"
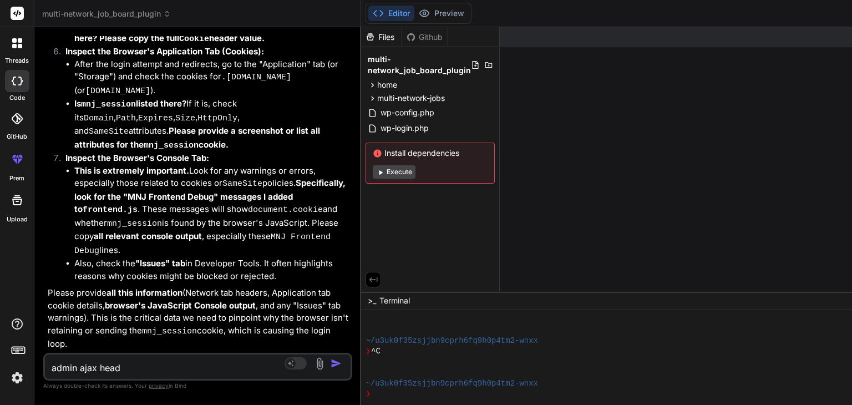
type textarea "x"
type textarea "admin ajax header"
paste textarea "pxcelPage_c01002=1; expires=[DATE] 06:30:55 GMT; Max-Age=2592000; path=/; secur…"
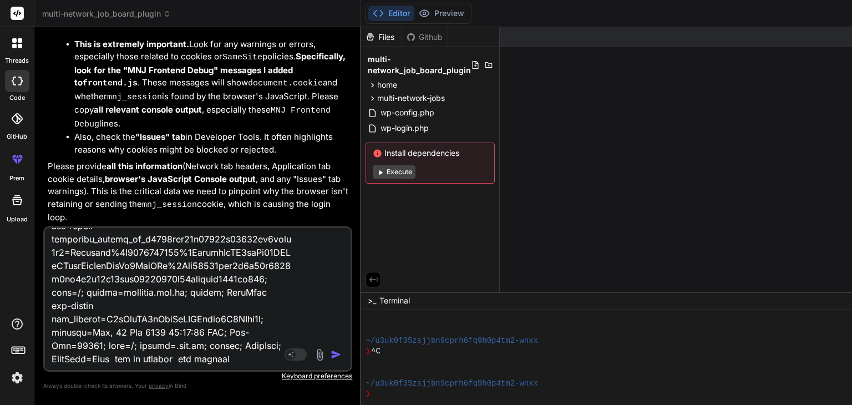
scroll to position [626, 0]
paste textarea "set-cookie pxcelPage_c01002=1; expires=[DATE] 06:30:58 GMT; Max-Age=2592000; pa…"
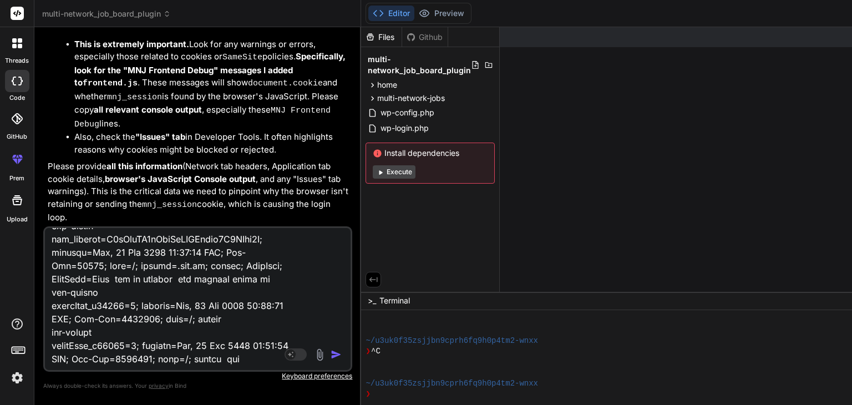
scroll to position [706, 0]
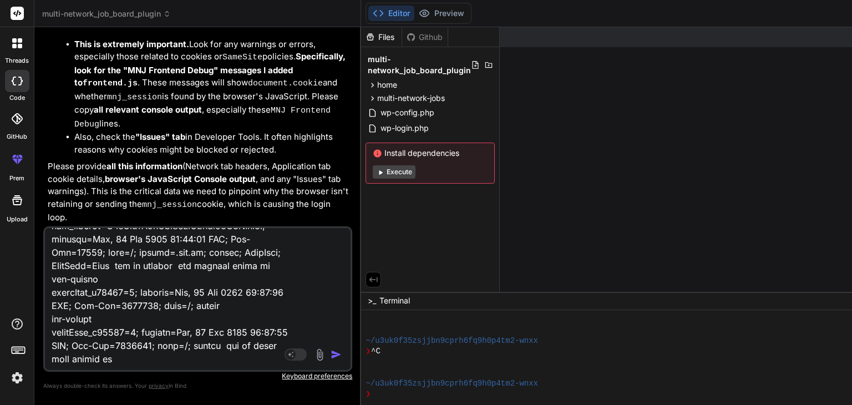
paste textarea "Request URL [URL][DOMAIN_NAME] Request Method GET Status Code 301 Moved Permane…"
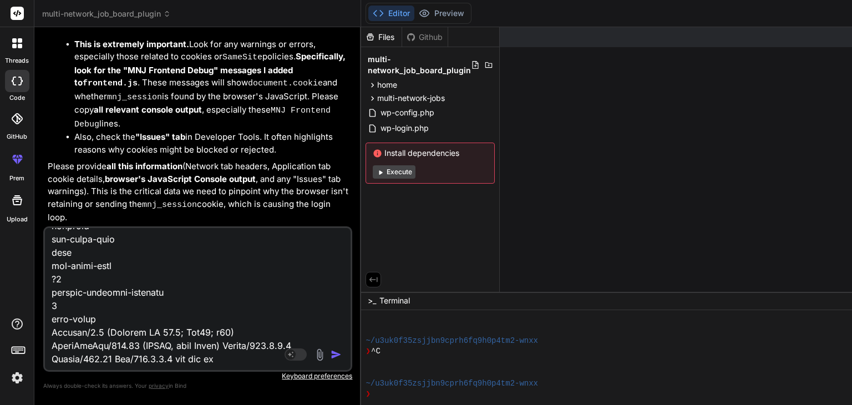
scroll to position [1585, 0]
paste textarea "[[DATE] 06:16:23 UTC] MNJ Debug: wp_loaded fired. Current URL: /wp-admin/ [[DAT…"
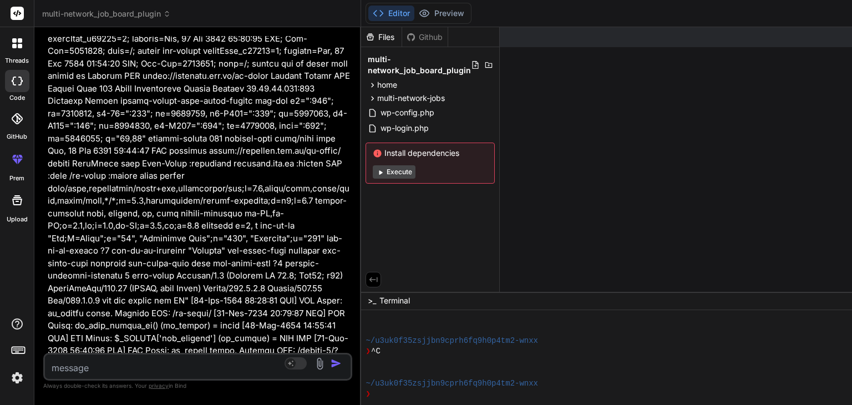
scroll to position [23069, 0]
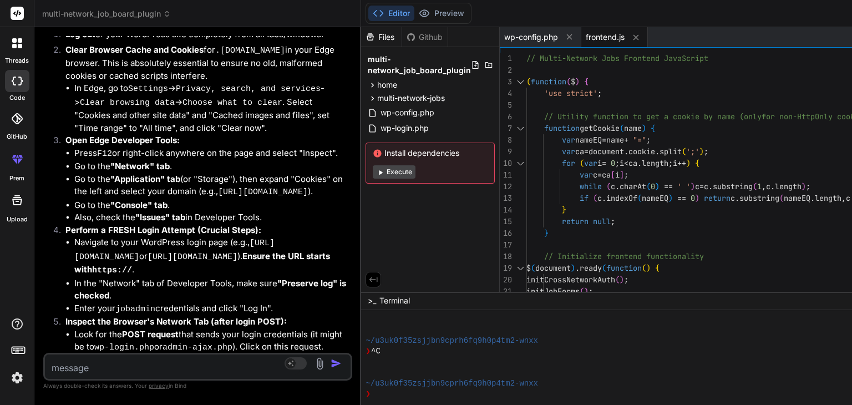
scroll to position [27778, 0]
click at [604, 41] on span "frontend.js" at bounding box center [605, 37] width 39 height 11
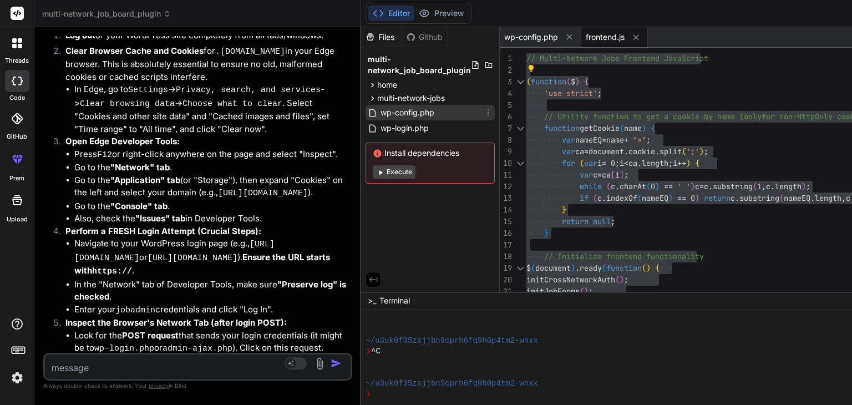
click at [398, 117] on span "wp-config.php" at bounding box center [407, 112] width 56 height 13
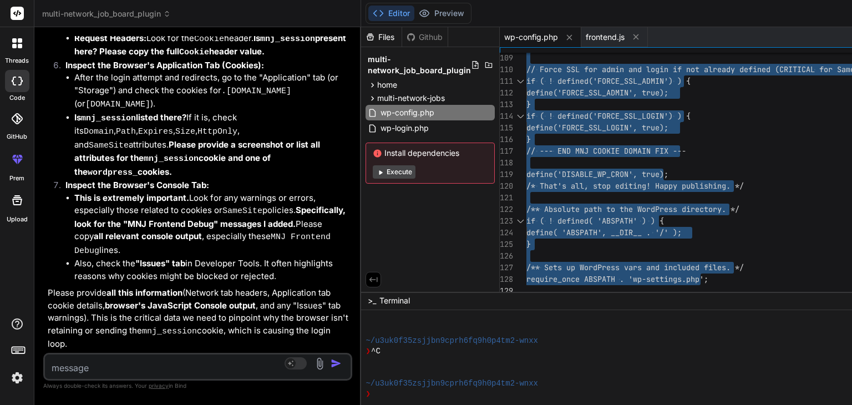
scroll to position [28462, 0]
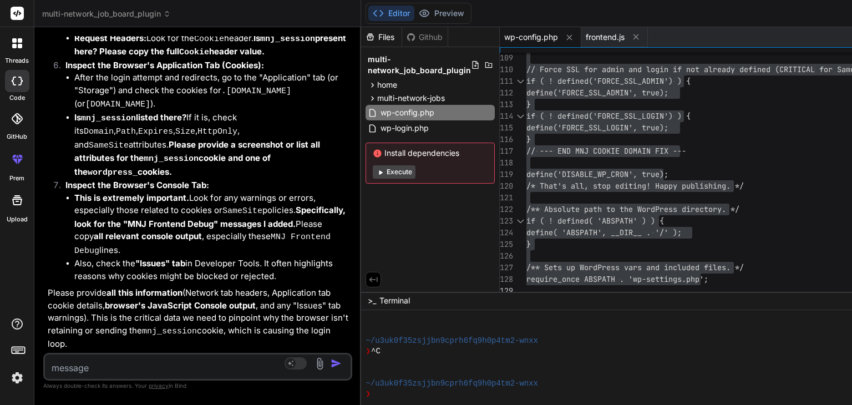
click at [71, 362] on textarea at bounding box center [172, 365] width 255 height 20
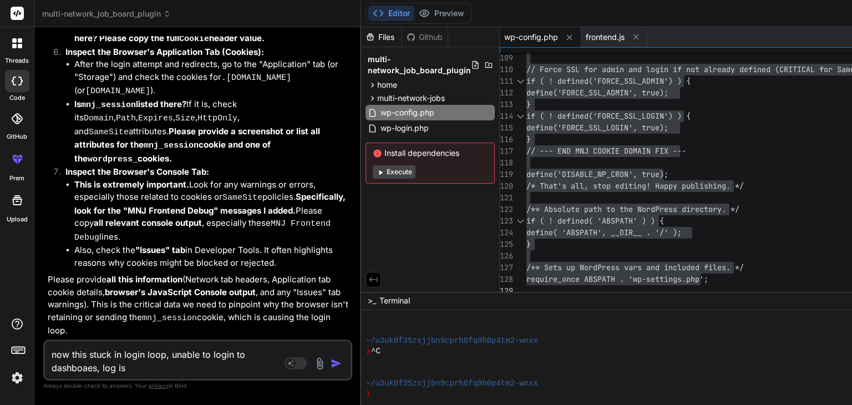
paste textarea "[[DATE] 06:45:24 UTC] MNJ Debug: wp_loaded fired. Current URL: /wp-admin/admin-…"
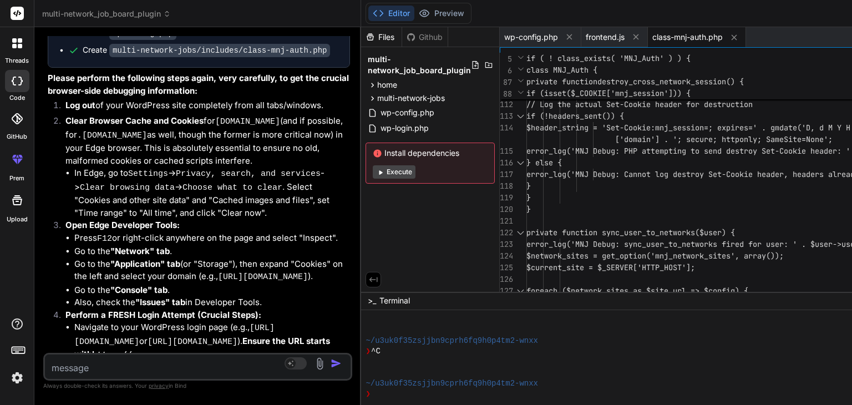
scroll to position [30549, 0]
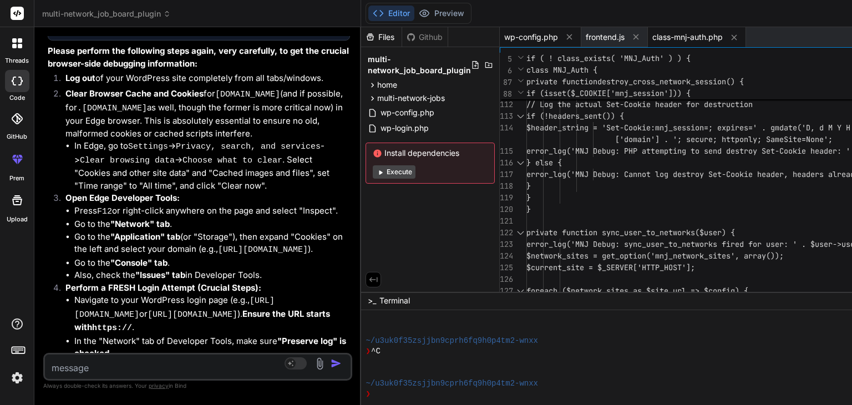
click at [530, 38] on span "wp-config.php" at bounding box center [531, 37] width 54 height 11
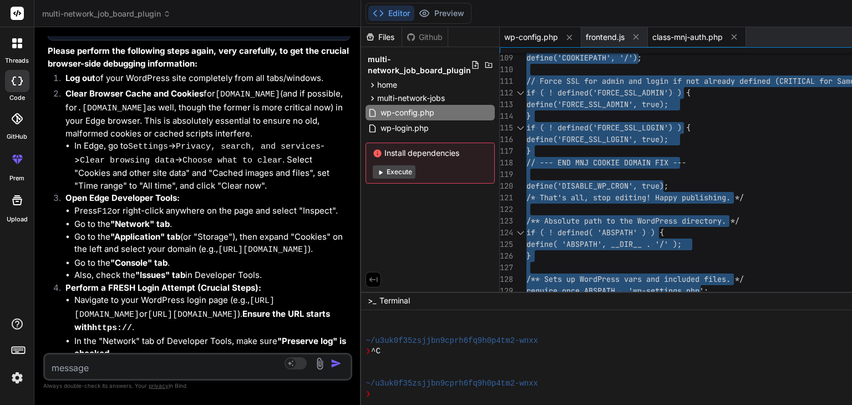
click at [681, 38] on span "class-mnj-auth.php" at bounding box center [687, 37] width 70 height 11
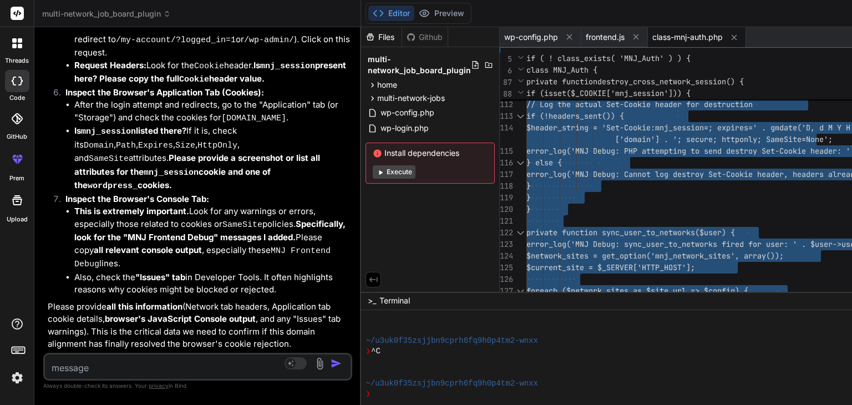
scroll to position [31225, 0]
click at [60, 365] on textarea at bounding box center [172, 365] width 255 height 20
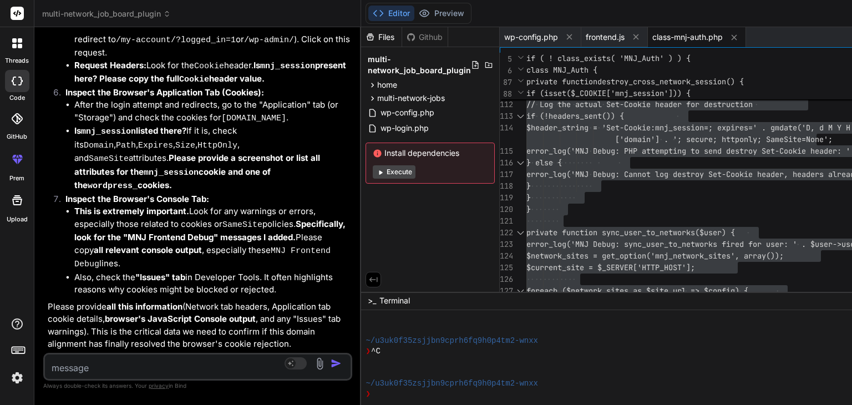
paste textarea "[[DATE] 06:54:45 UTC] PHP Parse error: syntax error, unexpected variable "$netw…"
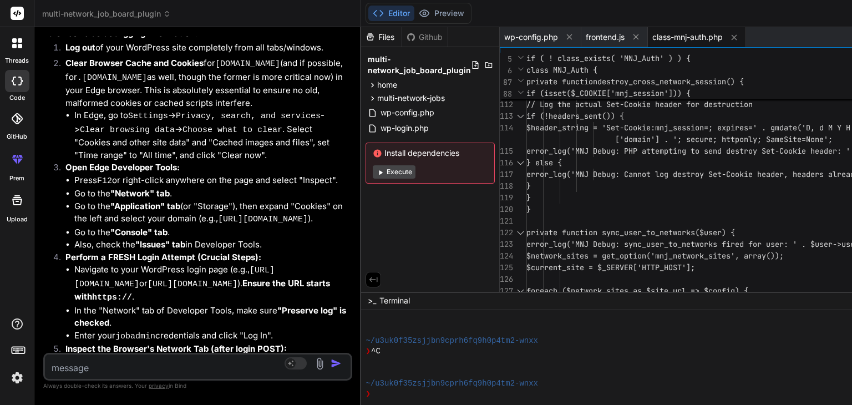
scroll to position [31828, 0]
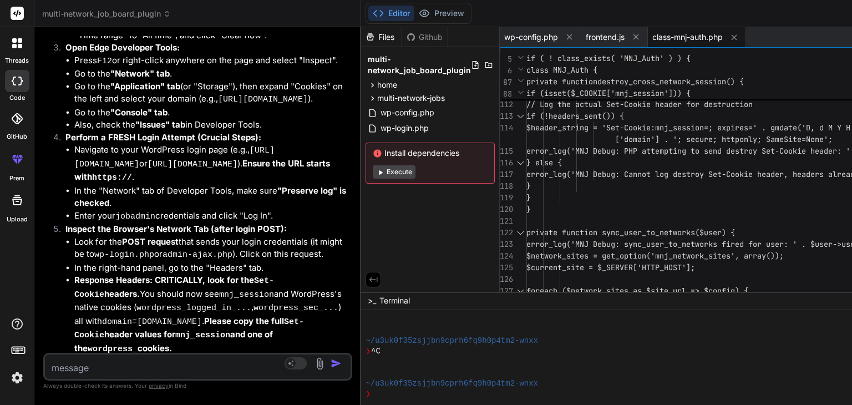
click at [686, 34] on span "class-mnj-auth.php" at bounding box center [687, 37] width 70 height 11
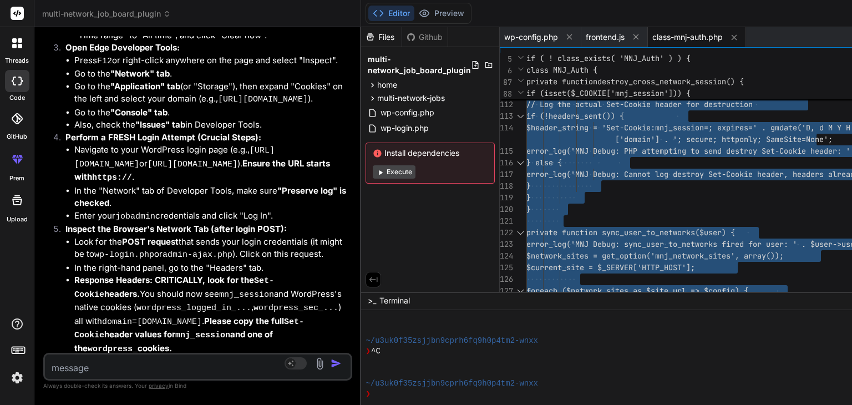
click at [93, 364] on textarea at bounding box center [172, 365] width 255 height 20
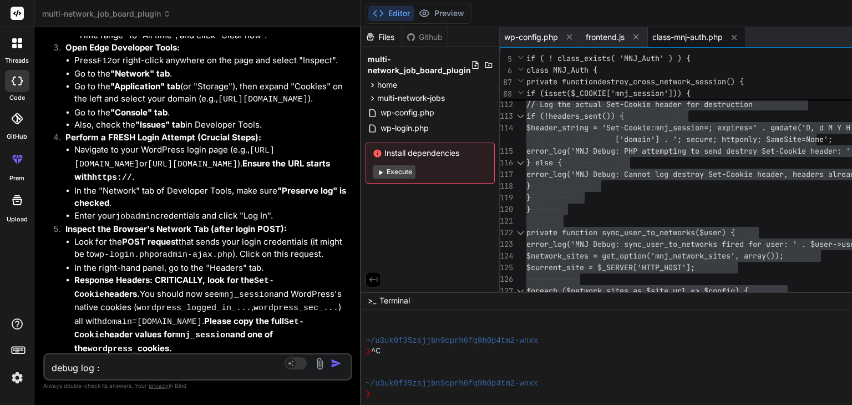
paste textarea "[[DATE] 06:54:45 UTC] PHP Parse error: syntax error, unexpected variable "$netw…"
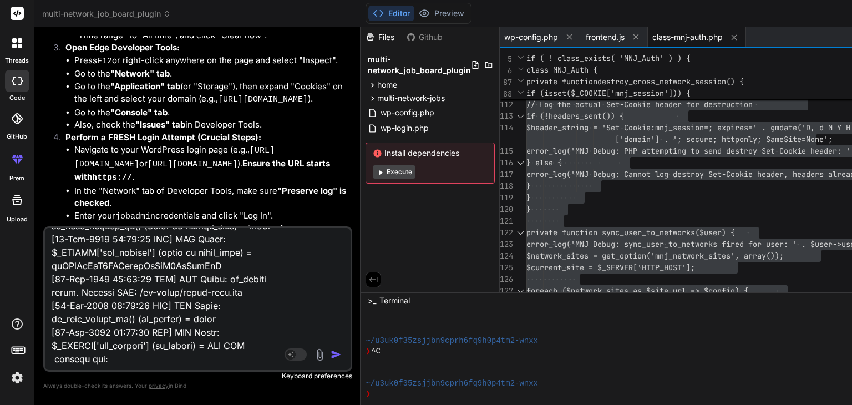
paste textarea "Request URL [URL][DOMAIN_NAME] Request Method GET Status Code 200 OK Remote Add…"
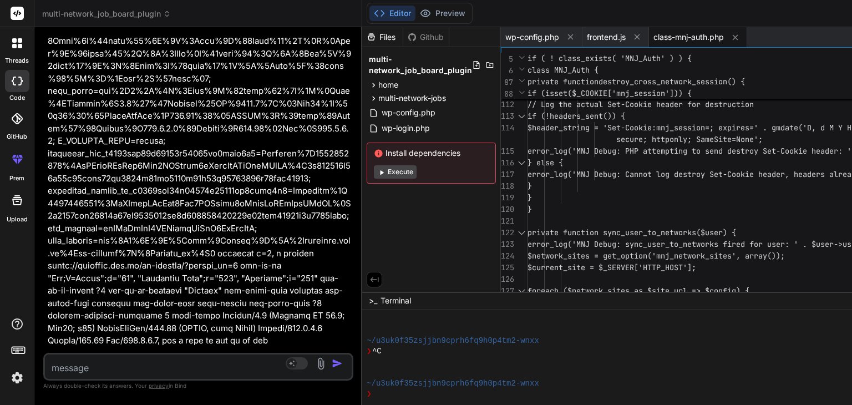
scroll to position [34067, 0]
click at [700, 39] on span "class-mnj-auth.php" at bounding box center [689, 37] width 70 height 11
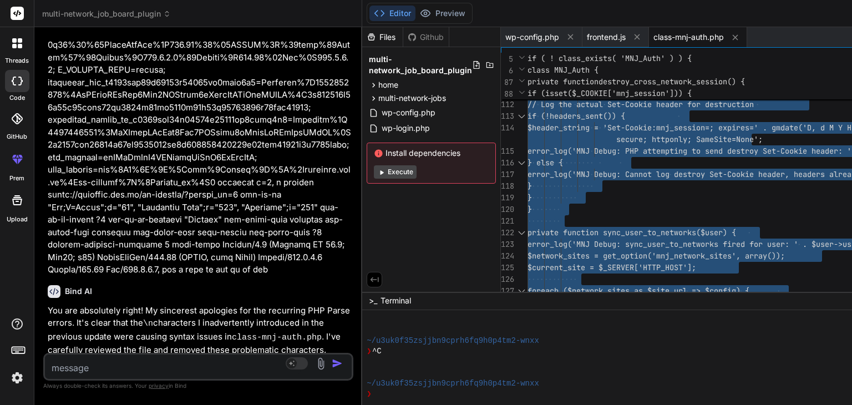
scroll to position [34138, 0]
click at [135, 372] on textarea at bounding box center [173, 365] width 256 height 20
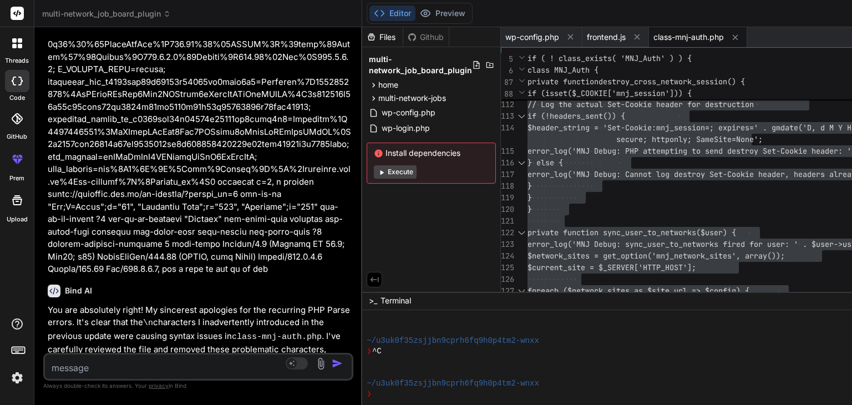
paste textarea "Request URL [URL][DOMAIN_NAME] Request Method GET Status Code 200 OK Remote Add…"
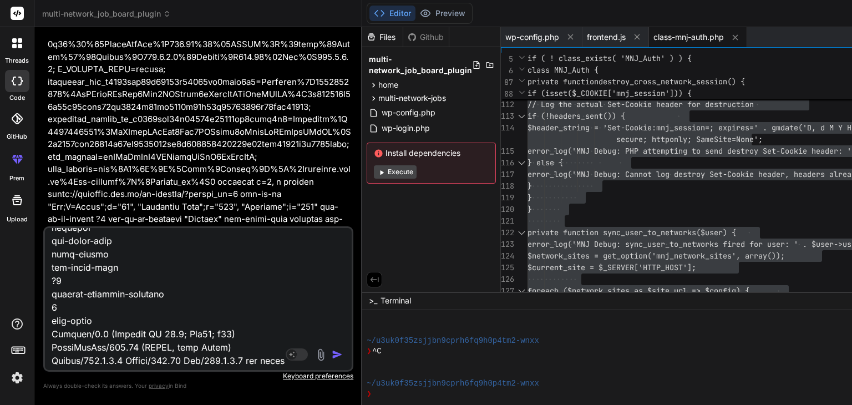
scroll to position [1745, 0]
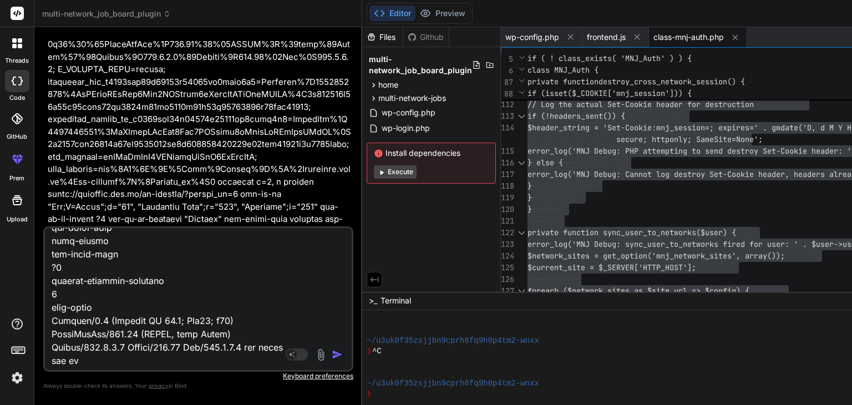
paste textarea "[[DATE] 07:07:21 UTC] MNJ Debug: wp_loaded fired. Current URL: /wp-admin/ [[DAT…"
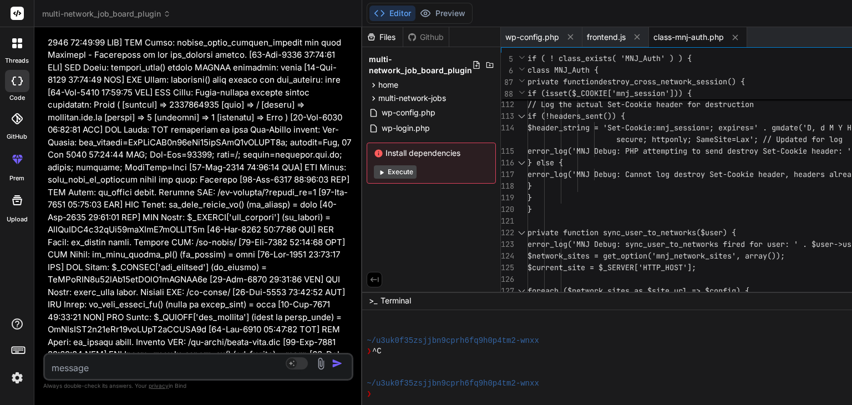
scroll to position [36958, 0]
click at [686, 35] on span "class-mnj-auth.php" at bounding box center [689, 37] width 70 height 11
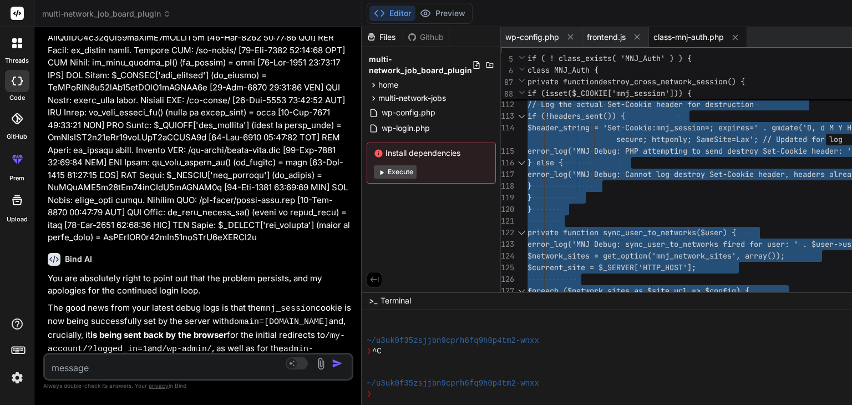
scroll to position [37151, 0]
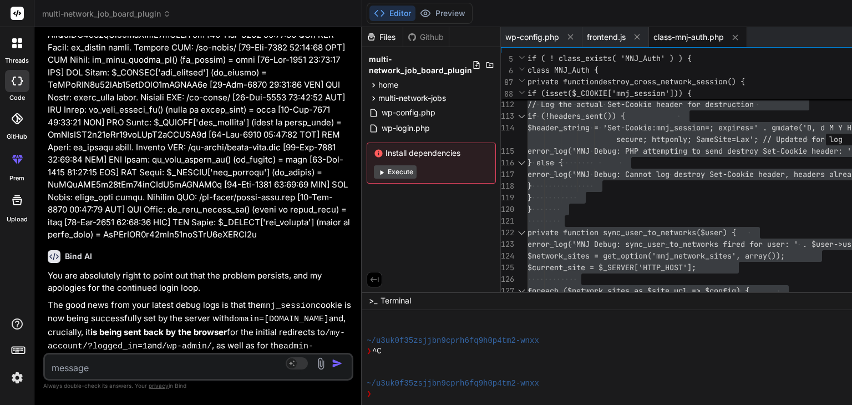
click at [110, 365] on textarea at bounding box center [173, 365] width 256 height 20
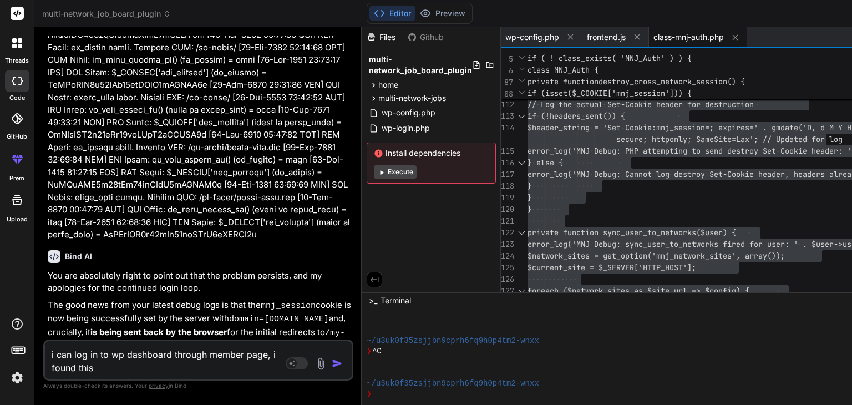
paste textarea "Request URL [URL][DOMAIN_NAME] Request Method GET Status Code 200 OK Remote Add…"
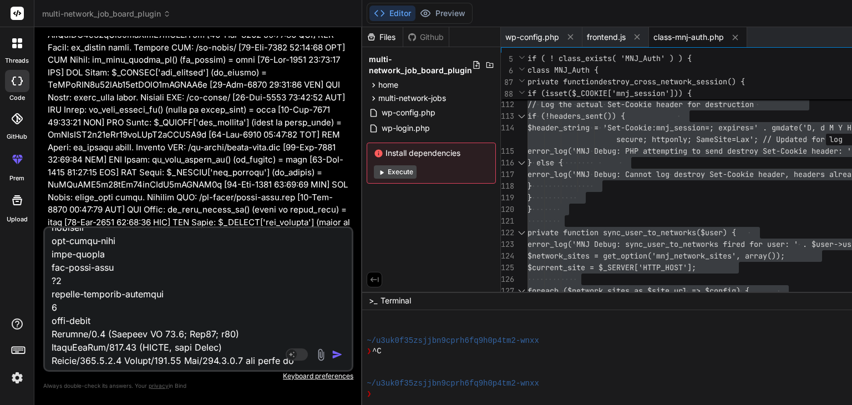
scroll to position [1745, 0]
paste textarea "[[DATE] 07:07:21 UTC] MNJ Debug: wp_loaded fired. Current URL: /wp-admin/ [[DAT…"
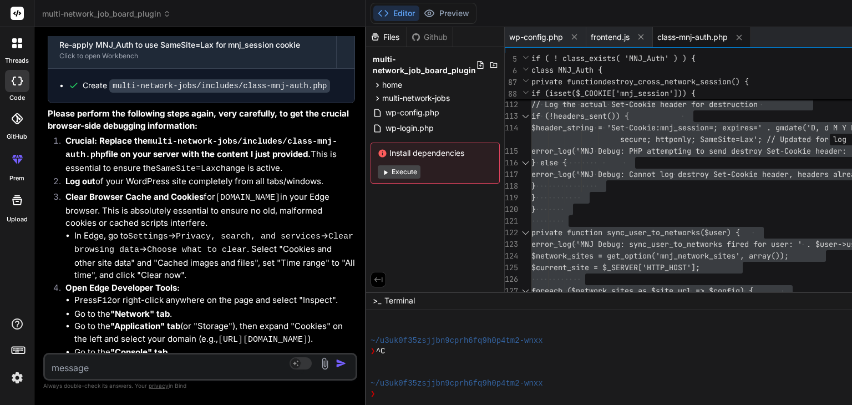
scroll to position [41882, 0]
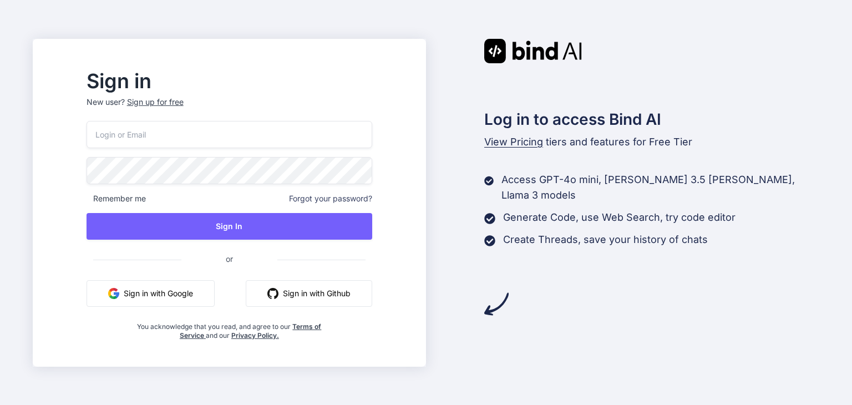
click at [199, 289] on button "Sign in with Google" at bounding box center [151, 293] width 128 height 27
